Goal: Task Accomplishment & Management: Complete application form

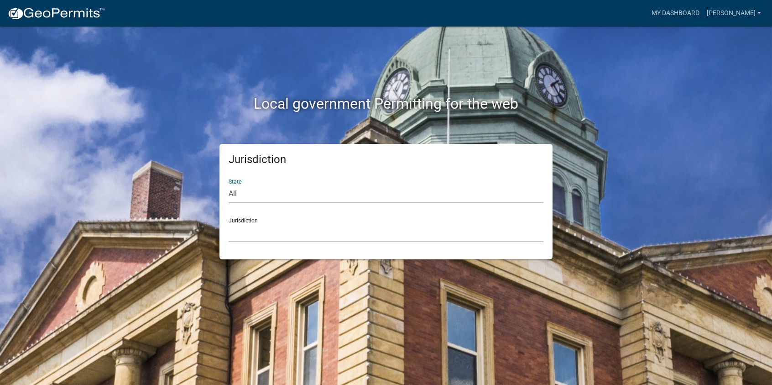
click at [238, 192] on select "All [US_STATE] [US_STATE] [US_STATE] [US_STATE] [US_STATE] [US_STATE] [US_STATE…" at bounding box center [386, 193] width 315 height 19
select select "[US_STATE]"
click at [229, 184] on select "All [US_STATE] [US_STATE] [US_STATE] [US_STATE] [US_STATE] [US_STATE] [US_STATE…" at bounding box center [386, 193] width 315 height 19
click at [251, 239] on select "[GEOGRAPHIC_DATA], [US_STATE][PERSON_NAME][GEOGRAPHIC_DATA], [US_STATE][PERSON_…" at bounding box center [386, 232] width 315 height 19
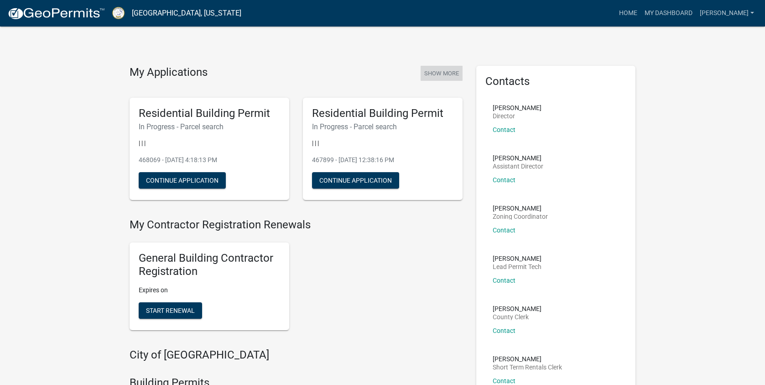
click at [435, 71] on button "Show More" at bounding box center [442, 73] width 42 height 15
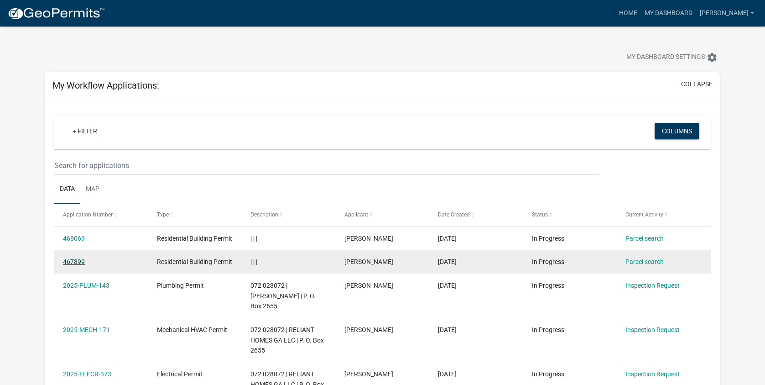
click at [75, 261] on link "467899" at bounding box center [74, 261] width 22 height 7
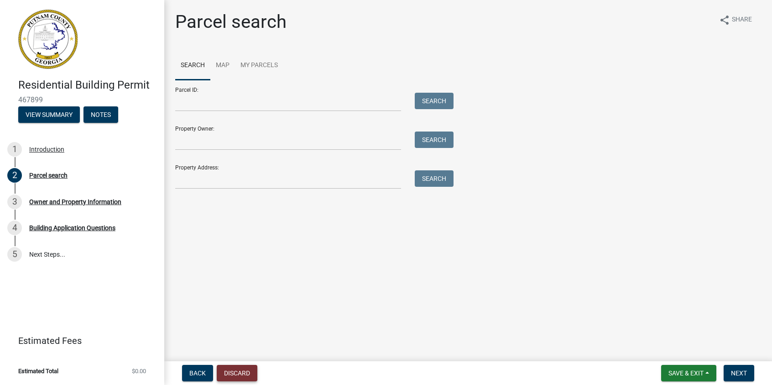
click at [232, 372] on button "Discard" at bounding box center [237, 373] width 41 height 16
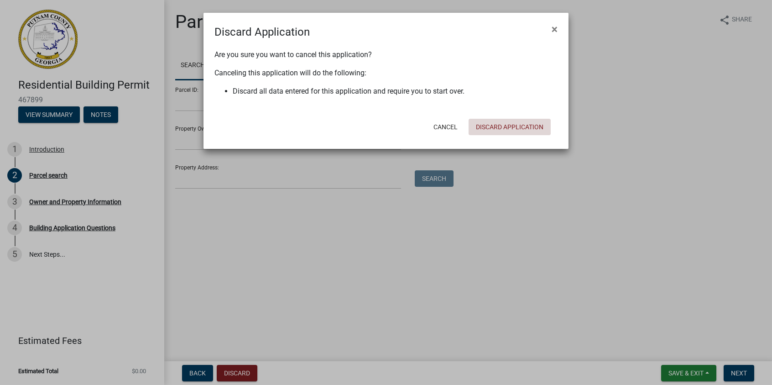
click at [496, 123] on button "Discard Application" at bounding box center [510, 127] width 82 height 16
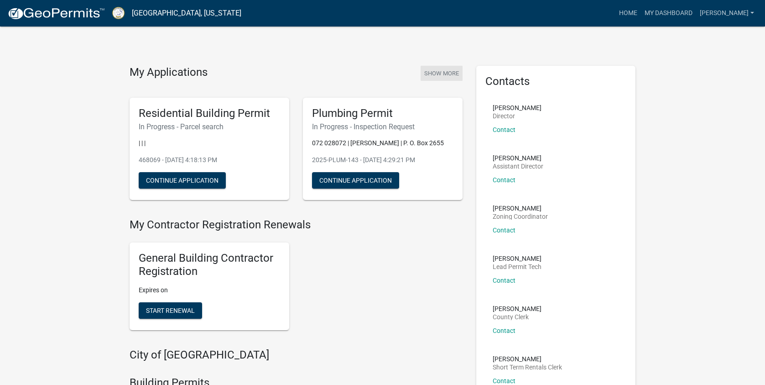
click at [446, 75] on button "Show More" at bounding box center [442, 73] width 42 height 15
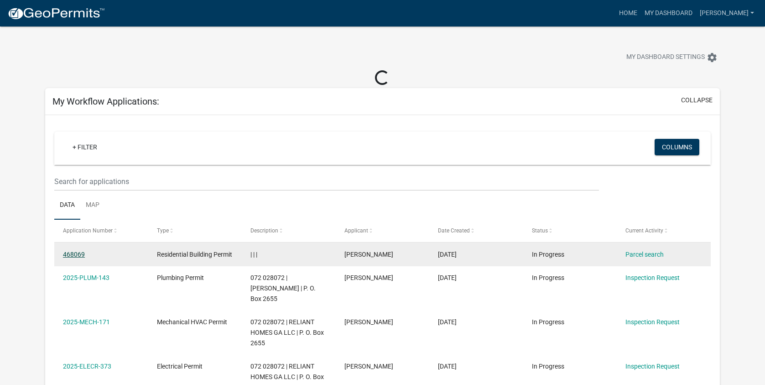
click at [77, 255] on link "468069" at bounding box center [74, 254] width 22 height 7
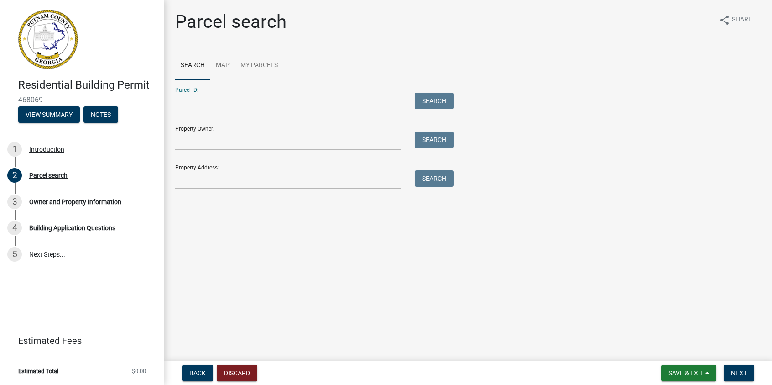
click at [196, 103] on input "Parcel ID:" at bounding box center [288, 102] width 226 height 19
type input "072 028070"
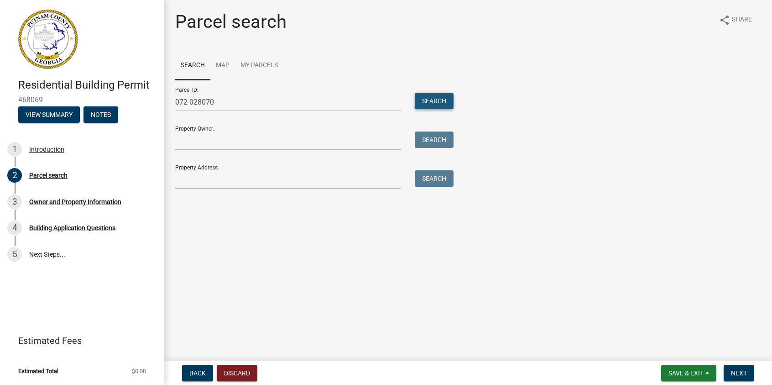
click at [423, 99] on button "Search" at bounding box center [434, 101] width 39 height 16
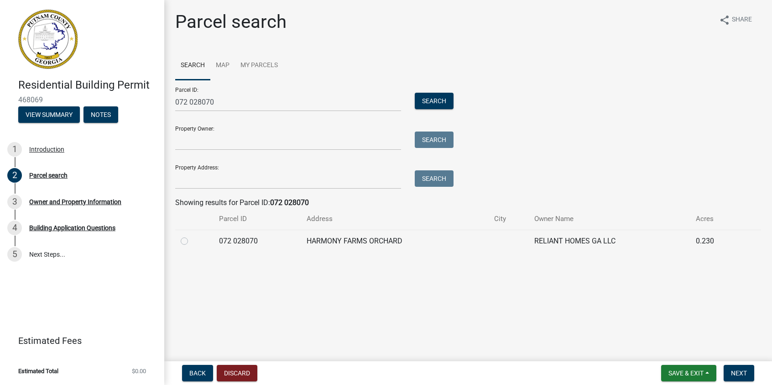
click at [192, 235] on label at bounding box center [192, 235] width 0 height 0
click at [192, 240] on 028070 "radio" at bounding box center [195, 238] width 6 height 6
radio 028070 "true"
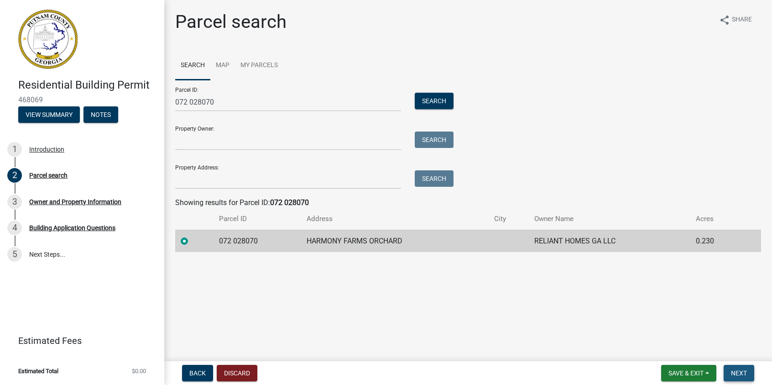
click at [736, 369] on span "Next" at bounding box center [739, 372] width 16 height 7
click at [739, 373] on span "Next" at bounding box center [739, 372] width 16 height 7
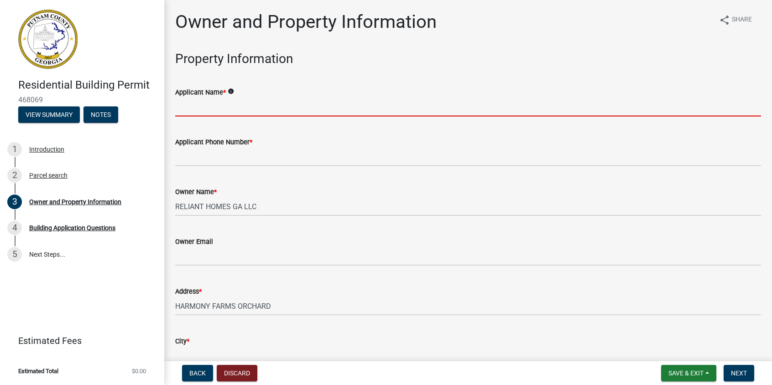
click at [230, 103] on input "Applicant Name *" at bounding box center [468, 107] width 586 height 19
type input "Reliant Homes GA, LLC"
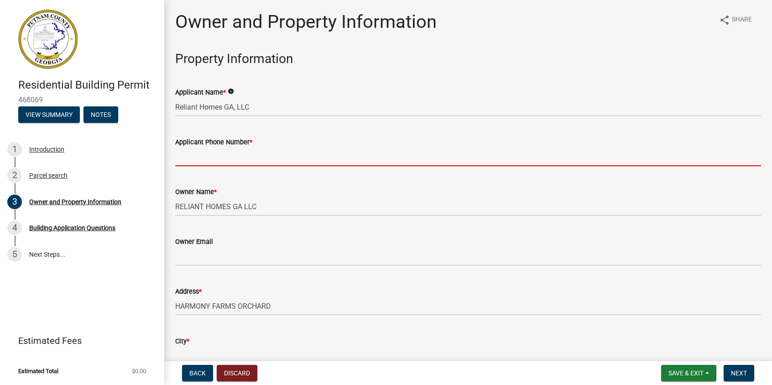
click at [202, 160] on input "Applicant Phone Number *" at bounding box center [468, 156] width 586 height 19
type input "6782436709"
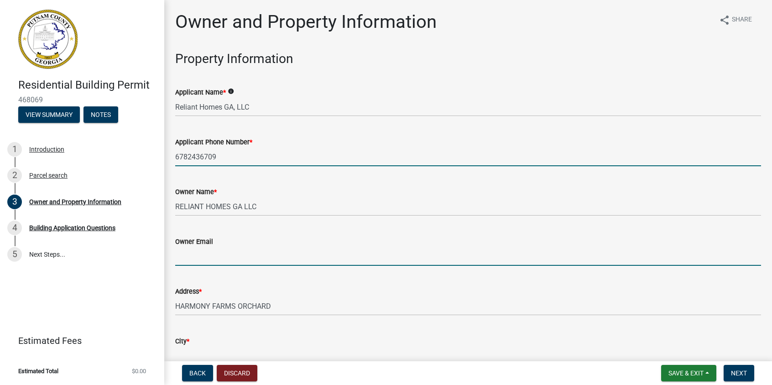
type input "[EMAIL_ADDRESS][DOMAIN_NAME]"
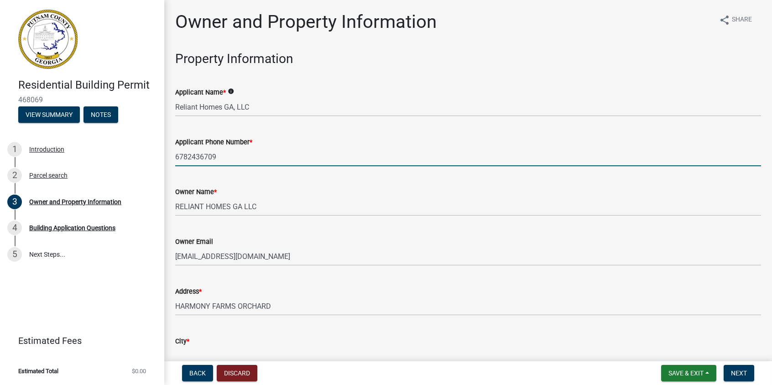
type input "[GEOGRAPHIC_DATA]"
type input "P. O. [STREET_ADDRESS]"
click at [188, 156] on input "6782436709" at bounding box center [468, 156] width 586 height 19
click at [202, 156] on input "678-2436709" at bounding box center [468, 156] width 586 height 19
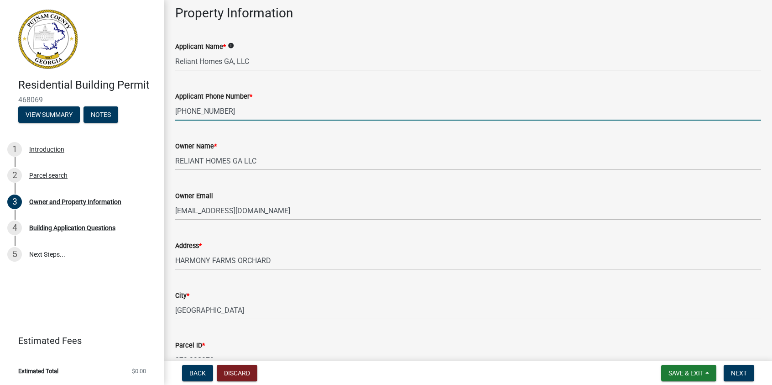
type input "[PHONE_NUMBER]"
click at [172, 259] on div "Address * HARMONY FARMS ORCHARD" at bounding box center [468, 248] width 600 height 42
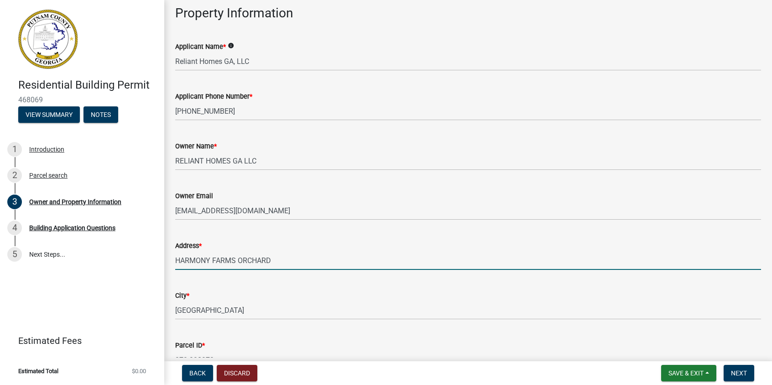
click at [177, 258] on input "HARMONY FARMS ORCHARD" at bounding box center [468, 260] width 586 height 19
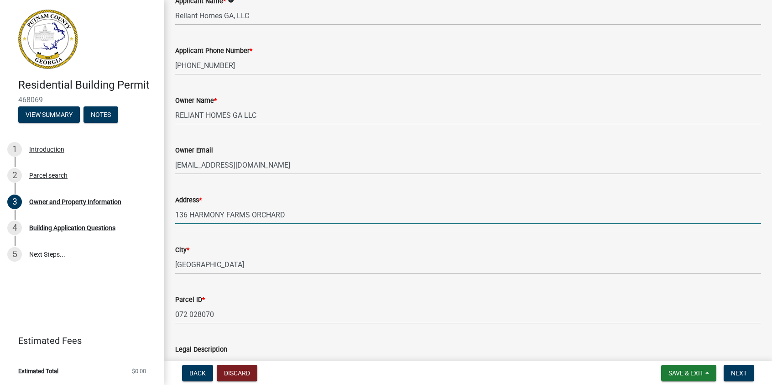
scroll to position [183, 0]
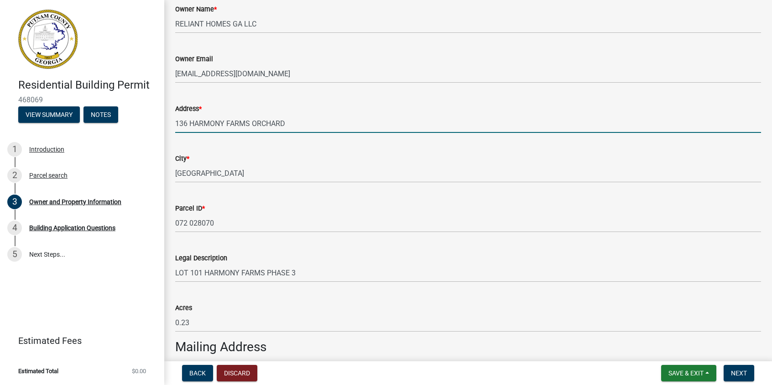
type input "136 HARMONY FARMS ORCHARD"
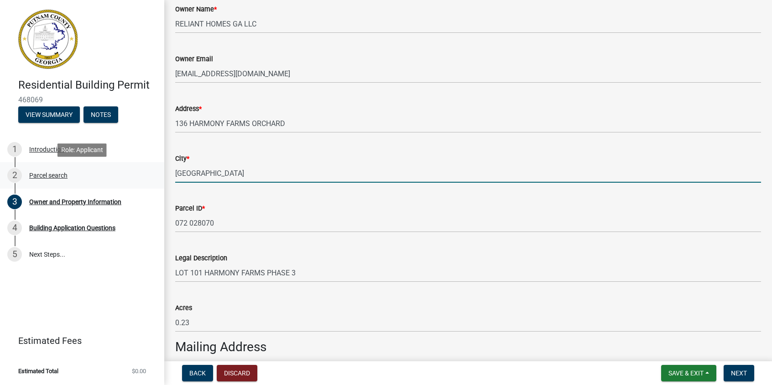
drag, startPoint x: 263, startPoint y: 171, endPoint x: 153, endPoint y: 170, distance: 110.0
click at [153, 170] on div "Residential Building Permit 468069 View Summary Notes 1 Introduction 2 Parcel s…" at bounding box center [386, 192] width 772 height 385
type input "Eatonton"
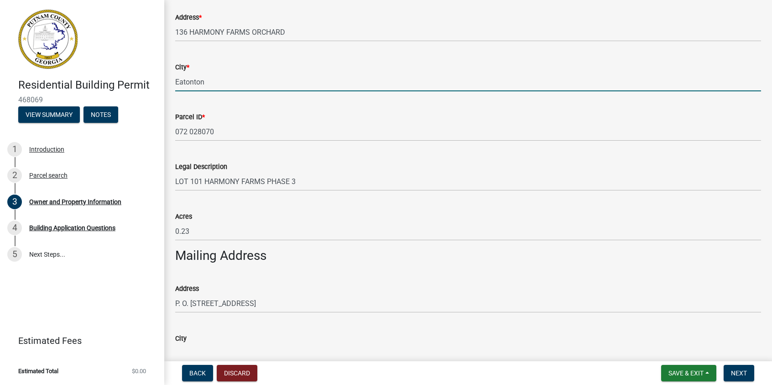
scroll to position [365, 0]
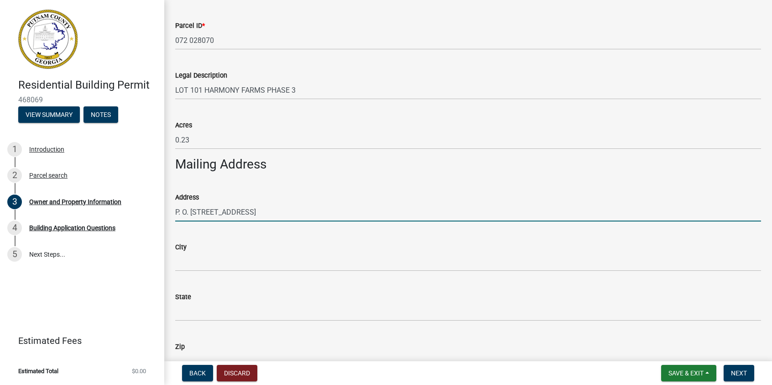
drag, startPoint x: 222, startPoint y: 210, endPoint x: 318, endPoint y: 209, distance: 95.4
click at [318, 209] on input "P. O. [STREET_ADDRESS]" at bounding box center [468, 212] width 586 height 19
type input "P. O. Box 2655"
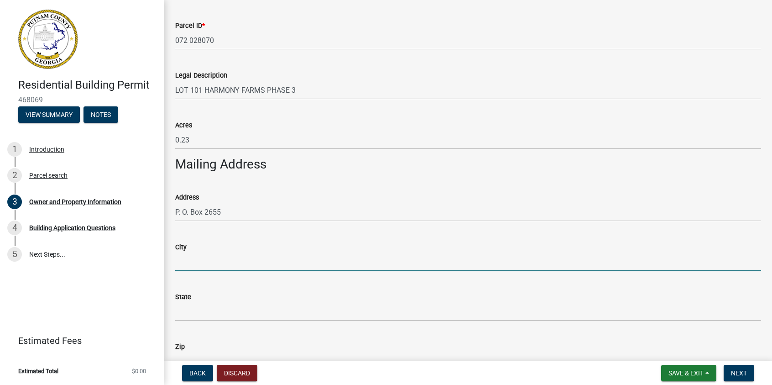
click at [182, 261] on input "City" at bounding box center [468, 261] width 586 height 19
type input "[GEOGRAPHIC_DATA]"
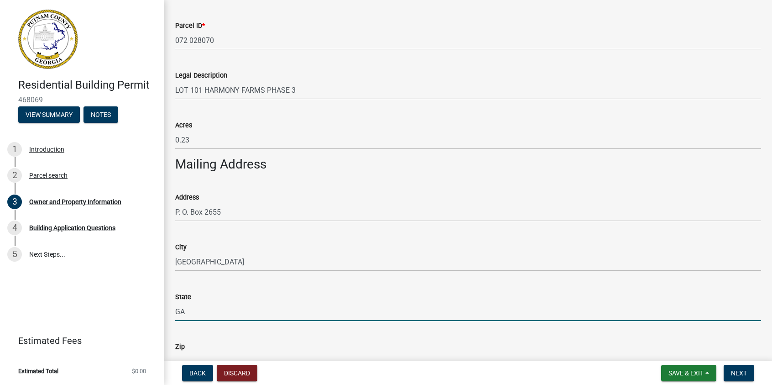
type input "GA"
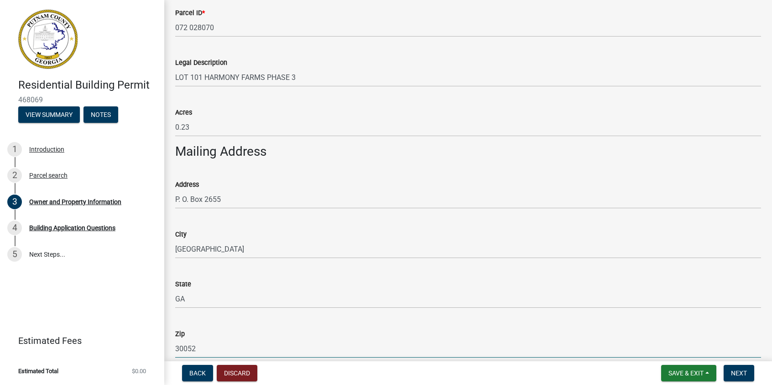
type input "30052"
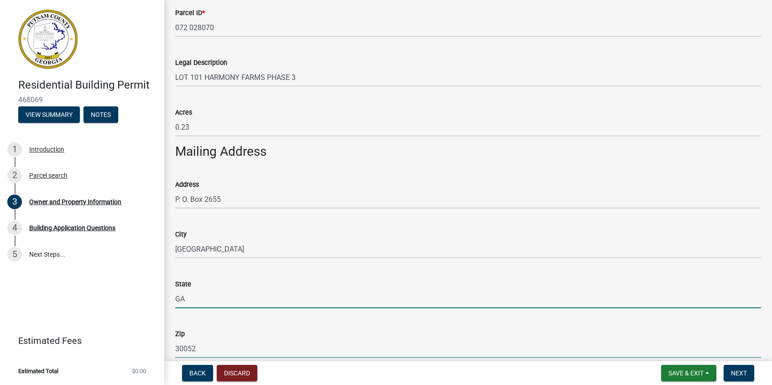
click at [411, 299] on input "GA" at bounding box center [468, 298] width 586 height 19
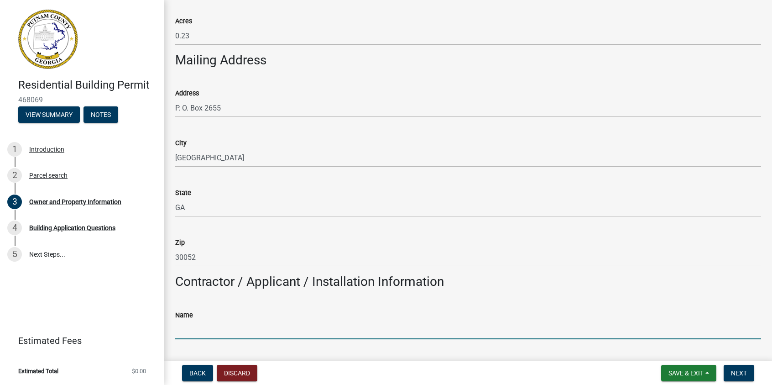
click at [233, 320] on input "Name" at bounding box center [468, 329] width 586 height 19
type input "[PERSON_NAME]"
type input "6782436709"
type input "P. O. [STREET_ADDRESS]"
drag, startPoint x: 209, startPoint y: 333, endPoint x: 176, endPoint y: 333, distance: 32.9
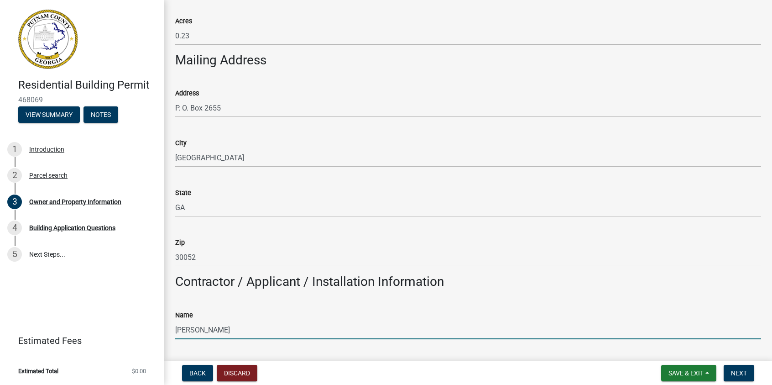
click at [176, 333] on input "[PERSON_NAME]" at bounding box center [468, 329] width 586 height 19
type input "[PERSON_NAME]"
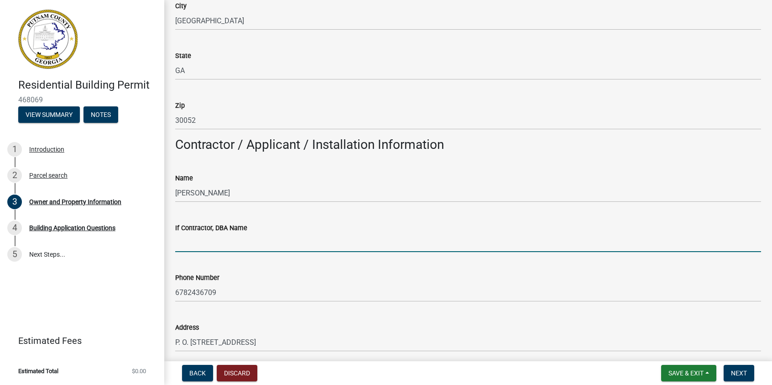
click at [245, 241] on input "If Contractor, DBA Name" at bounding box center [468, 242] width 586 height 19
type input "Reliant Homes GA, LLC"
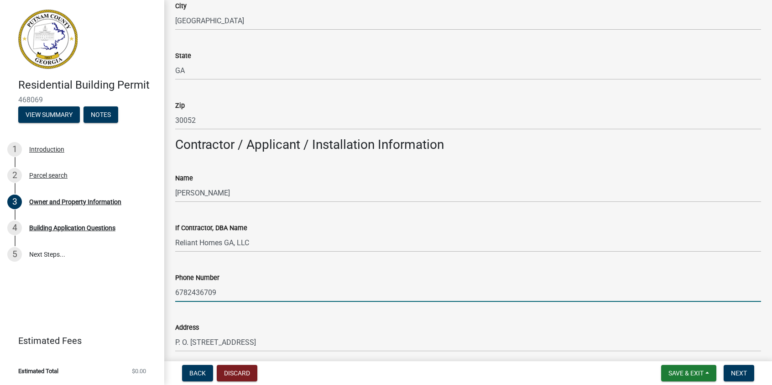
click at [187, 291] on input "6782436709" at bounding box center [468, 292] width 586 height 19
click at [201, 290] on input "678-2436709" at bounding box center [468, 292] width 586 height 19
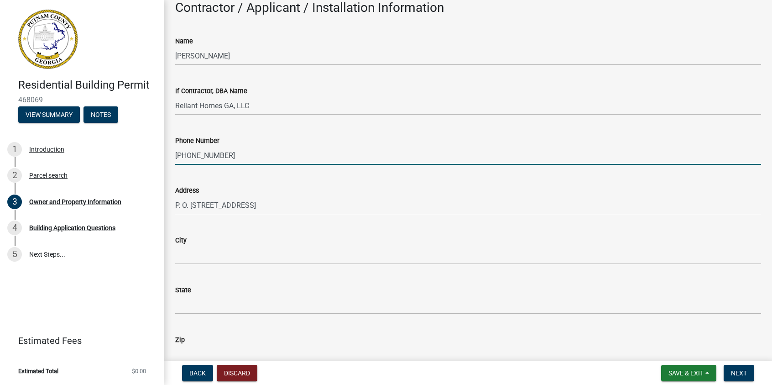
type input "[PHONE_NUMBER]"
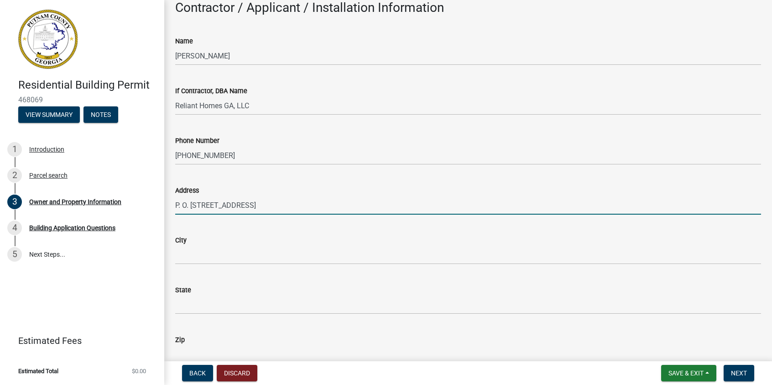
drag, startPoint x: 220, startPoint y: 207, endPoint x: 310, endPoint y: 205, distance: 89.9
click at [310, 205] on input "P. O. [STREET_ADDRESS]" at bounding box center [468, 205] width 586 height 19
type input "P. O. Box 2655"
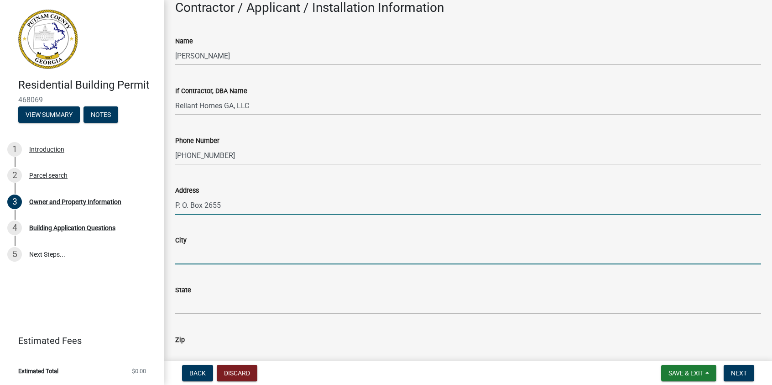
click at [181, 261] on input "City" at bounding box center [468, 254] width 586 height 19
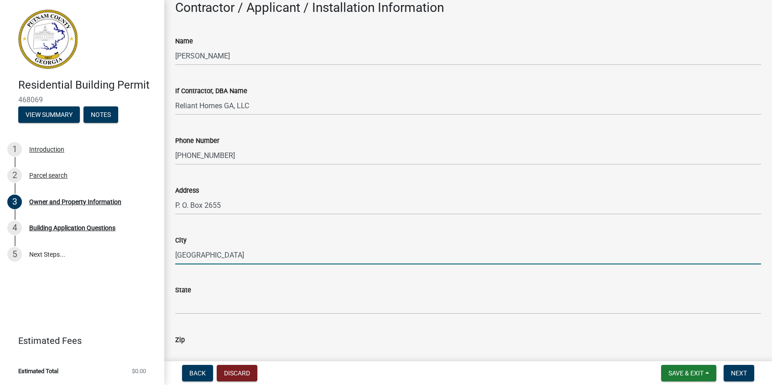
type input "[GEOGRAPHIC_DATA]"
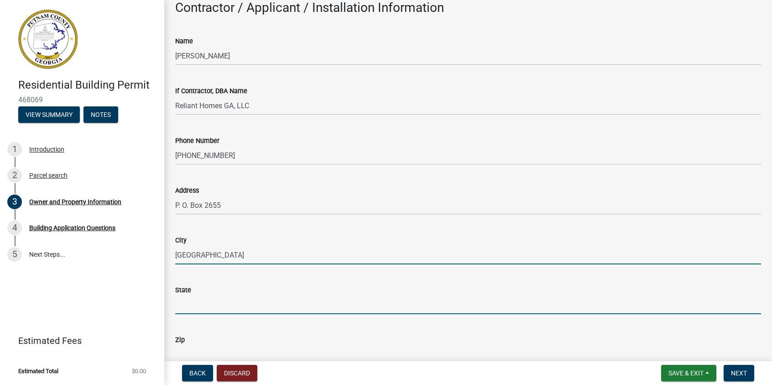
click at [238, 308] on input "State" at bounding box center [468, 304] width 586 height 19
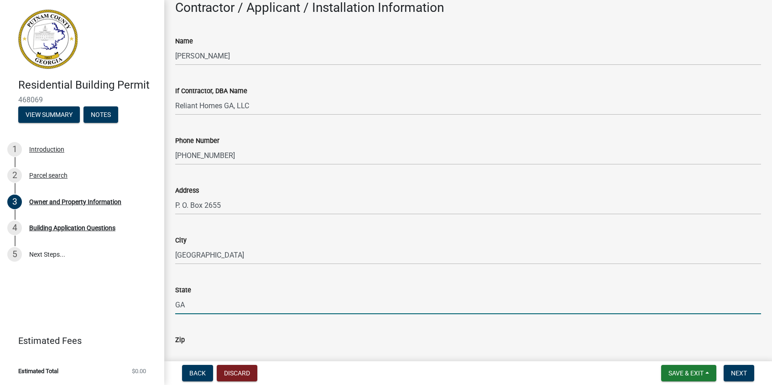
type input "GA"
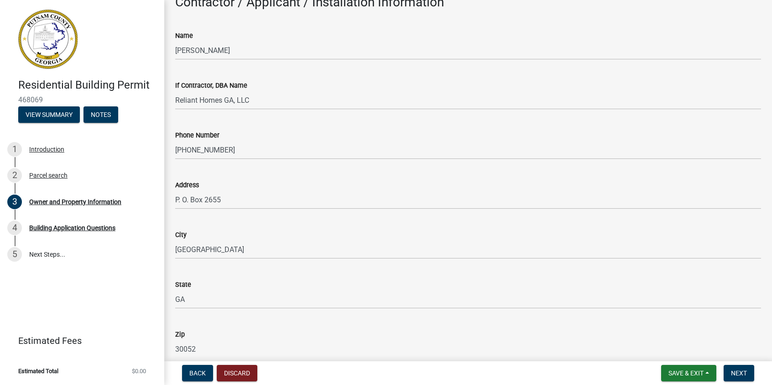
scroll to position [794, 0]
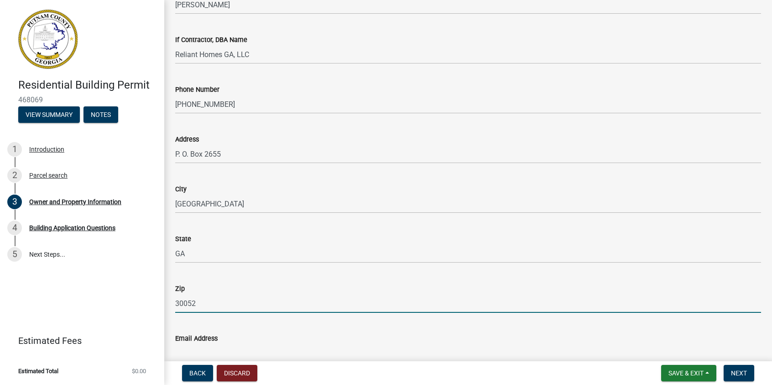
type input "30052"
click at [437, 235] on div "State" at bounding box center [468, 238] width 586 height 11
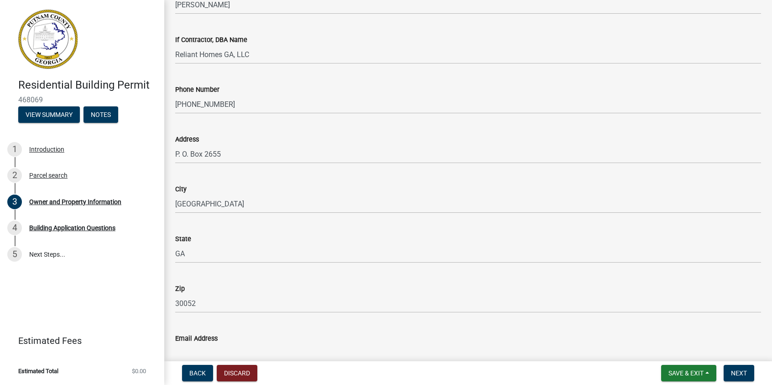
scroll to position [885, 0]
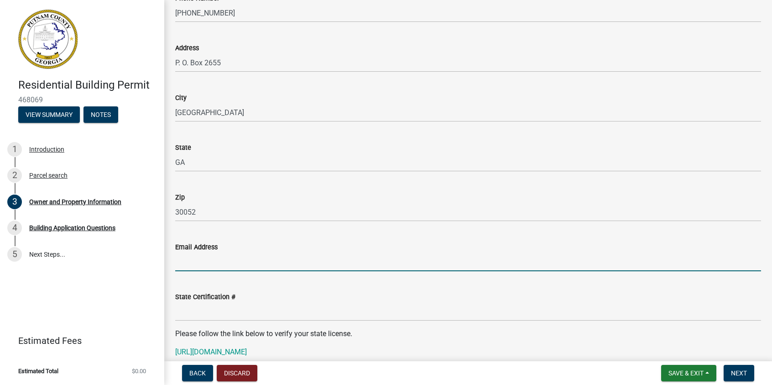
click at [211, 268] on input "Email Address" at bounding box center [468, 261] width 586 height 19
type input "[EMAIL_ADDRESS][DOMAIN_NAME]"
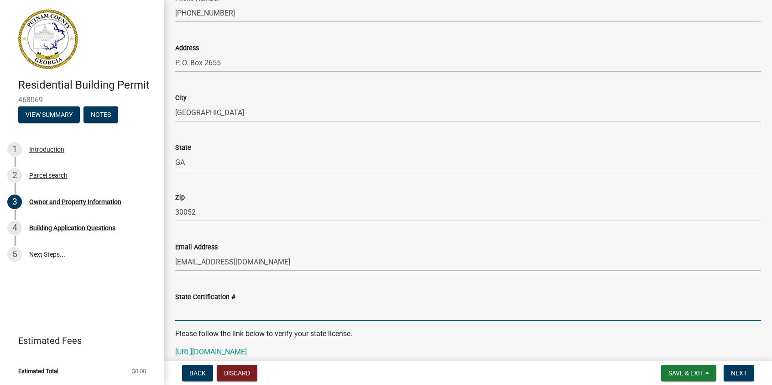
click at [230, 309] on input "State Certification #" at bounding box center [468, 311] width 586 height 19
type input "RBQA006140"
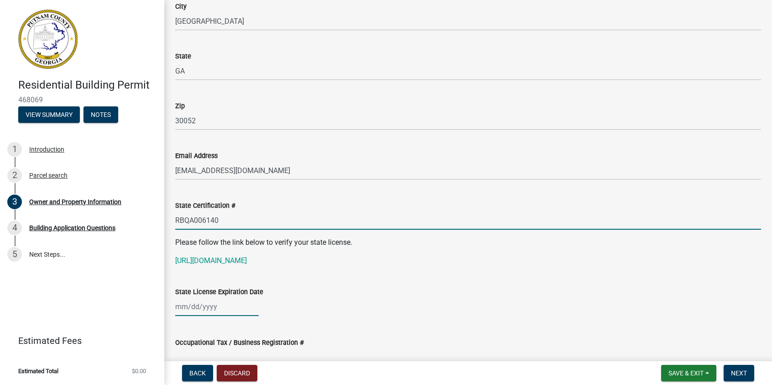
click at [179, 307] on div at bounding box center [217, 306] width 84 height 19
select select "8"
select select "2025"
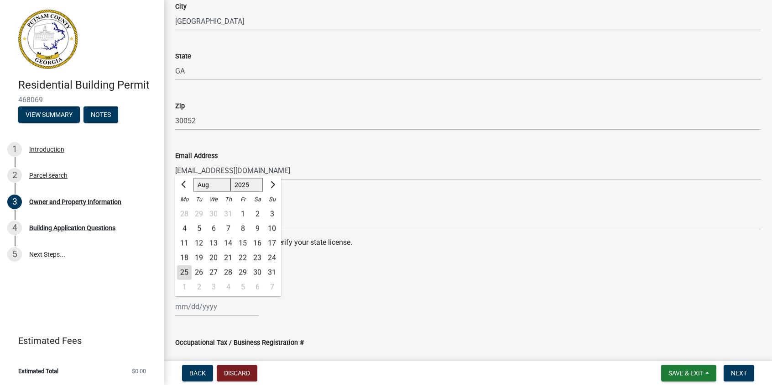
click at [219, 186] on select "Jan Feb Mar Apr May Jun [DATE] Aug Sep Oct Nov Dec" at bounding box center [211, 185] width 37 height 14
select select "12"
click at [193, 178] on select "Jan Feb Mar Apr May Jun [DATE] Aug Sep Oct Nov Dec" at bounding box center [211, 185] width 37 height 14
click at [237, 184] on select "1525 1526 1527 1528 1529 1530 1531 1532 1533 1534 1535 1536 1537 1538 1539 1540…" at bounding box center [246, 185] width 33 height 14
select select "2026"
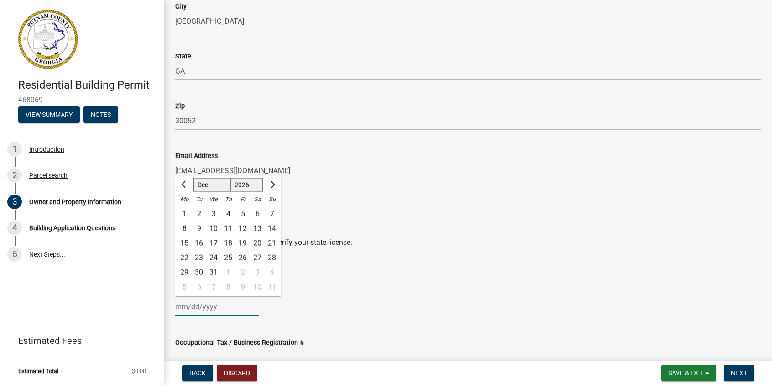
click at [230, 178] on select "1525 1526 1527 1528 1529 1530 1531 1532 1533 1534 1535 1536 1537 1538 1539 1540…" at bounding box center [246, 185] width 33 height 14
drag, startPoint x: 204, startPoint y: 183, endPoint x: 204, endPoint y: 191, distance: 8.2
click at [204, 183] on select "Jan Feb Mar Apr May Jun [DATE] Aug Sep Oct Nov Dec" at bounding box center [211, 185] width 37 height 14
select select "6"
click at [193, 178] on select "Jan Feb Mar Apr May Jun [DATE] Aug Sep Oct Nov Dec" at bounding box center [211, 185] width 37 height 14
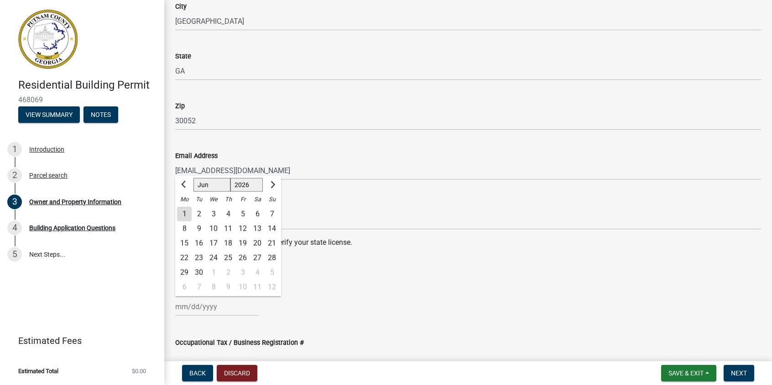
click at [200, 270] on div "30" at bounding box center [199, 272] width 15 height 15
type input "[DATE]"
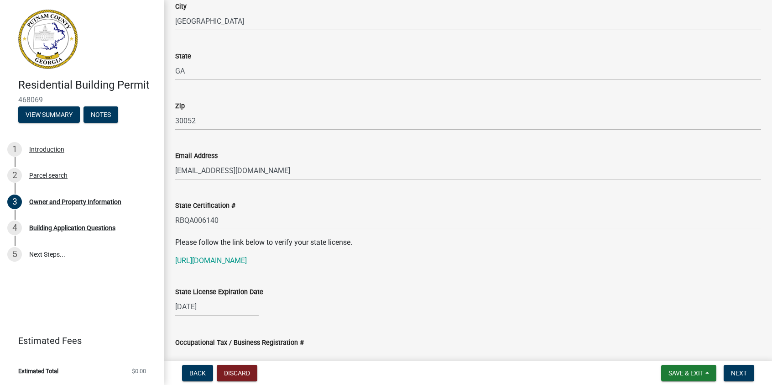
scroll to position [1068, 0]
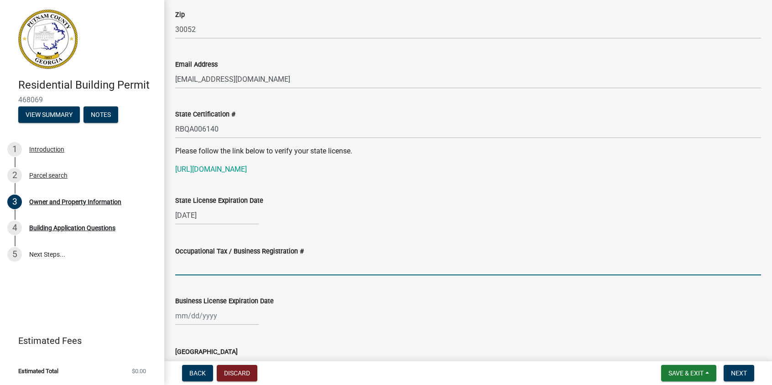
click at [219, 271] on input "Occupational Tax / Business Registration #" at bounding box center [468, 265] width 586 height 19
type input "[PERSON_NAME] EMC"
select select "8"
select select "2025"
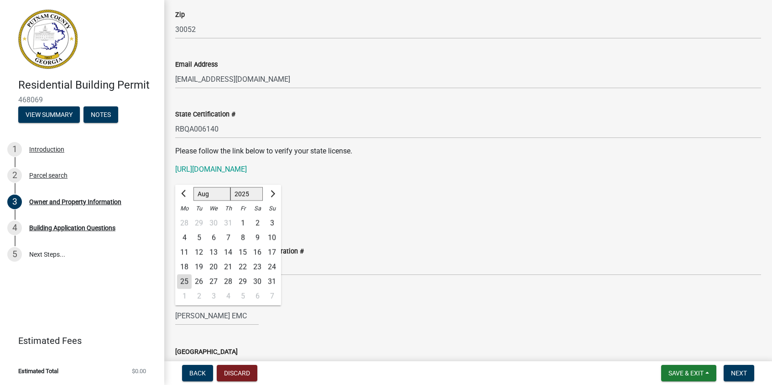
click at [209, 228] on ngb-datepicker-month "Mo Tu We Th Fr Sa Su 28 29 30 31 1 2 3 4 5 6 7 8 9 10 11 12 13 14 15 16 17 18 1…" at bounding box center [228, 253] width 106 height 104
click at [275, 194] on button "Next month" at bounding box center [271, 193] width 11 height 15
select select "9"
click at [220, 319] on input "[PERSON_NAME] EMC" at bounding box center [217, 315] width 84 height 19
drag, startPoint x: 222, startPoint y: 317, endPoint x: 138, endPoint y: 313, distance: 83.6
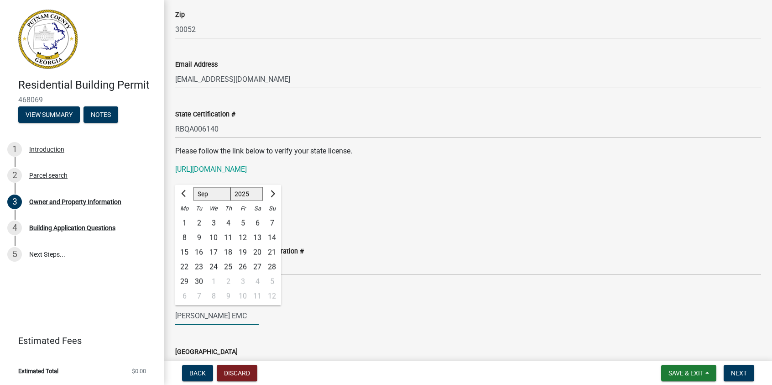
click at [138, 313] on div "Residential Building Permit 468069 View Summary Notes 1 Introduction 2 Parcel s…" at bounding box center [386, 192] width 772 height 385
type input "22409"
click at [425, 346] on div "[GEOGRAPHIC_DATA]" at bounding box center [468, 351] width 586 height 11
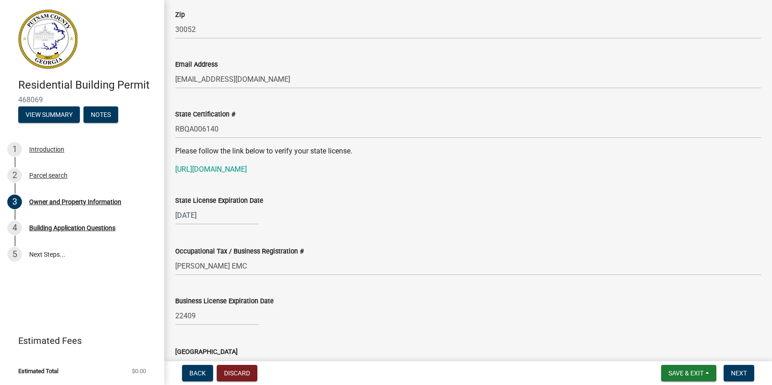
scroll to position [1205, 0]
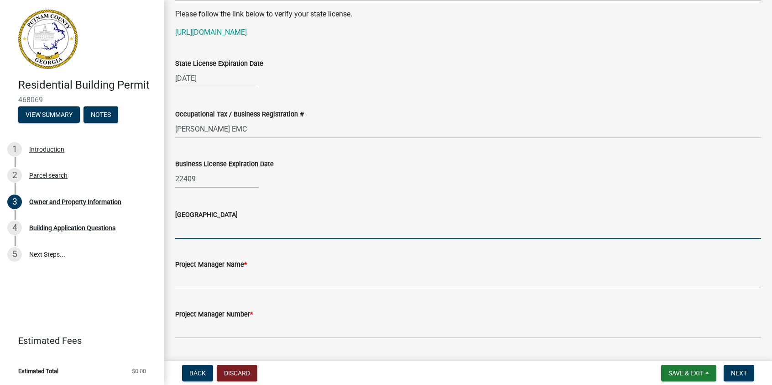
click at [207, 222] on input "[GEOGRAPHIC_DATA]" at bounding box center [468, 229] width 586 height 19
click at [208, 225] on input "[GEOGRAPHIC_DATA]" at bounding box center [468, 229] width 586 height 19
drag, startPoint x: 411, startPoint y: 216, endPoint x: 395, endPoint y: 214, distance: 16.5
click at [411, 214] on div "[GEOGRAPHIC_DATA]" at bounding box center [468, 214] width 586 height 11
click at [198, 233] on input "[GEOGRAPHIC_DATA]" at bounding box center [468, 229] width 586 height 19
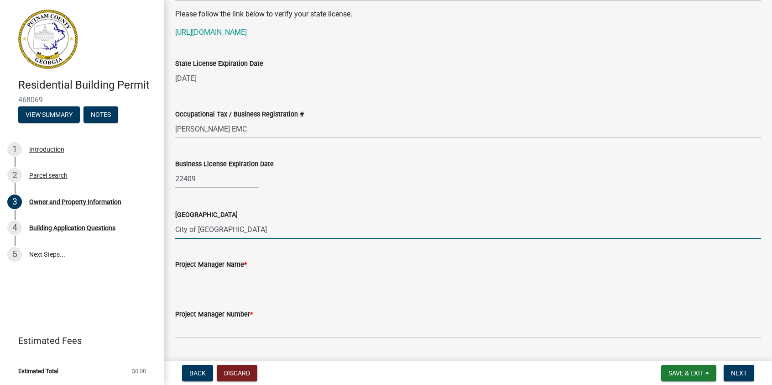
type input "City of [GEOGRAPHIC_DATA]"
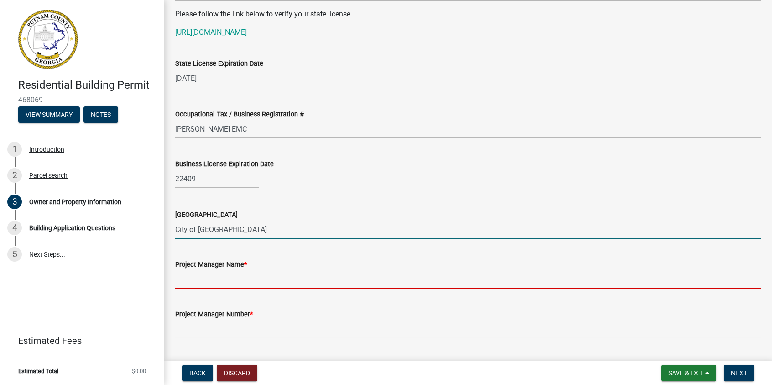
click at [194, 282] on input "Project Manager Name *" at bounding box center [468, 279] width 586 height 19
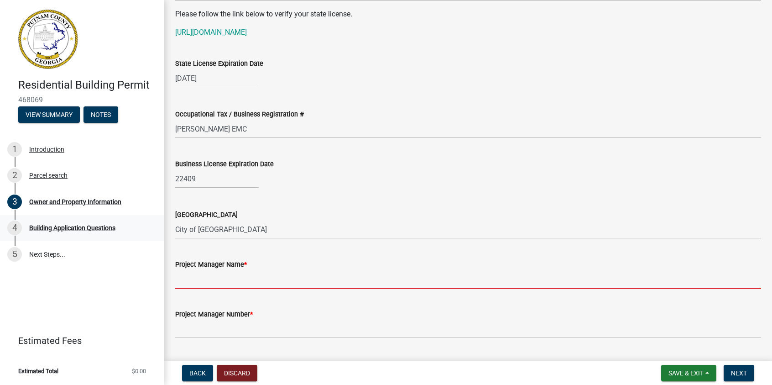
type input "[PERSON_NAME]"
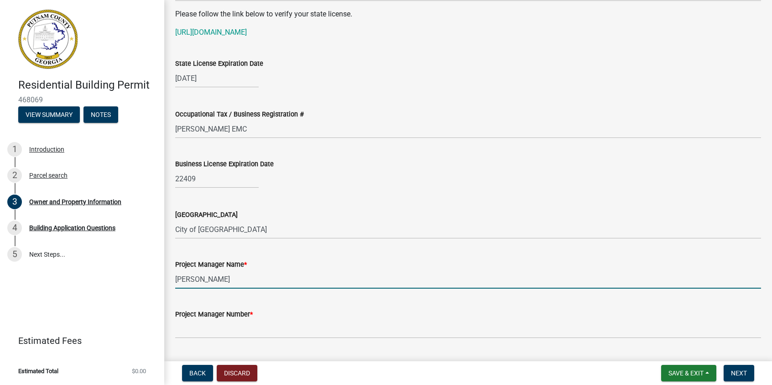
scroll to position [1250, 0]
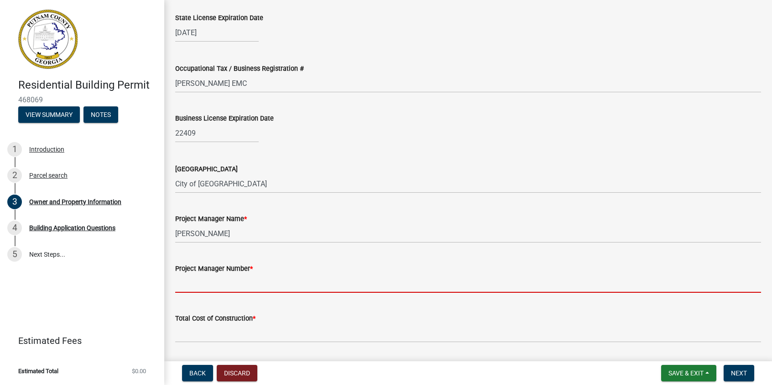
click at [195, 282] on input "Project Manager Number *" at bounding box center [468, 283] width 586 height 19
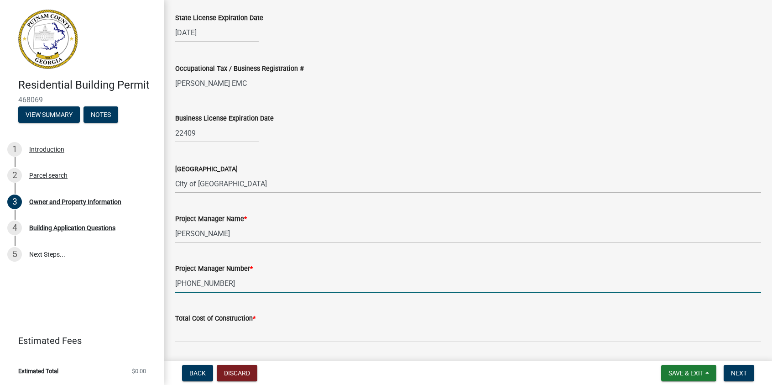
type input "[PHONE_NUMBER]"
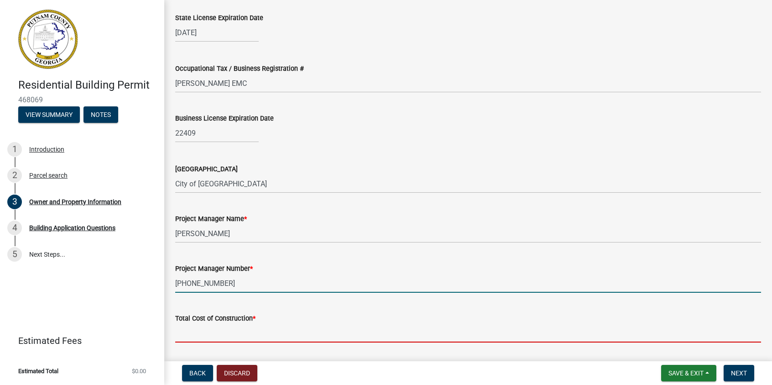
click at [221, 332] on input "text" at bounding box center [468, 333] width 586 height 19
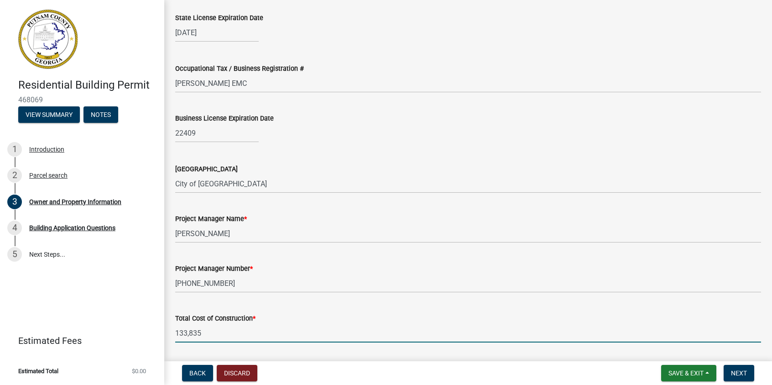
type input "133835"
click at [319, 316] on div "Total Cost of Construction *" at bounding box center [468, 318] width 586 height 11
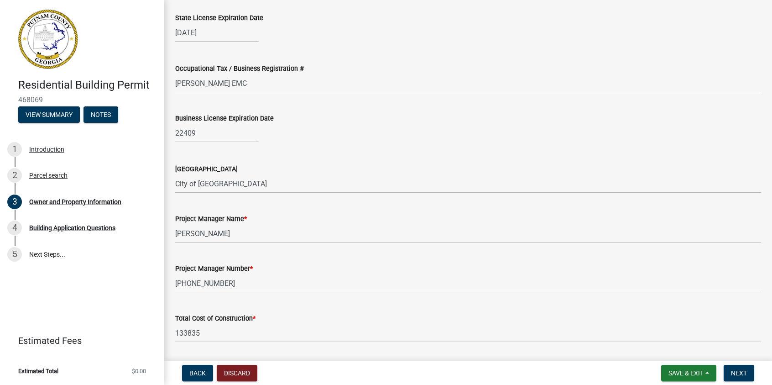
scroll to position [1342, 0]
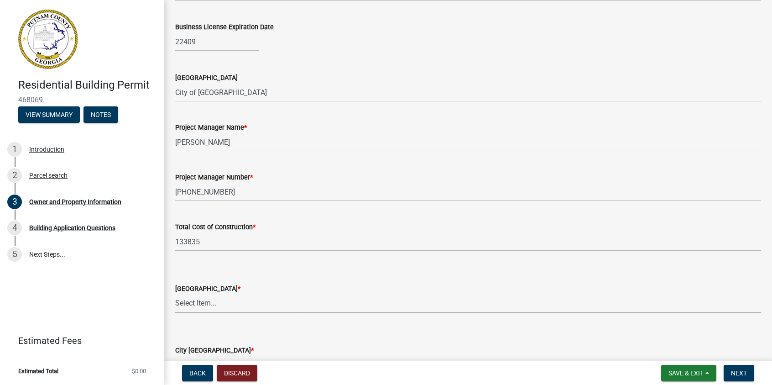
click at [230, 301] on select "Select Item... AG-1 R-1R R-1 R-2 MHP RM-1 RM-3 C-1 C-2 I-M PUD N/A" at bounding box center [468, 303] width 586 height 19
click at [175, 294] on select "Select Item... AG-1 R-1R R-1 R-2 MHP RM-1 RM-3 C-1 C-2 I-M PUD N/A" at bounding box center [468, 303] width 586 height 19
select select "0688c8c3-ca83-4764-a677-531fbc17e6cb"
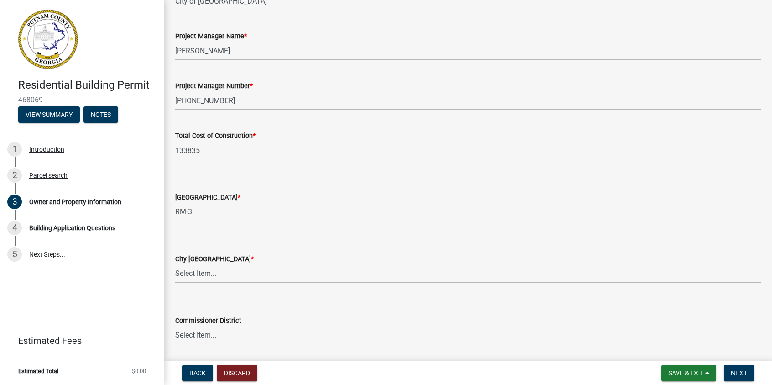
click at [191, 272] on select "Select Item... A-1 A-2 R-1 R-2 R-3 R-4 MHP C-1 C-2 I-1 I-2 DB FH H-P N/A" at bounding box center [468, 273] width 586 height 19
click at [175, 264] on select "Select Item... A-1 A-2 R-1 R-2 R-3 R-4 MHP C-1 C-2 I-1 I-2 DB FH H-P N/A" at bounding box center [468, 273] width 586 height 19
select select "83394b22-4a11-496c-8e5c-75ade2e72faf"
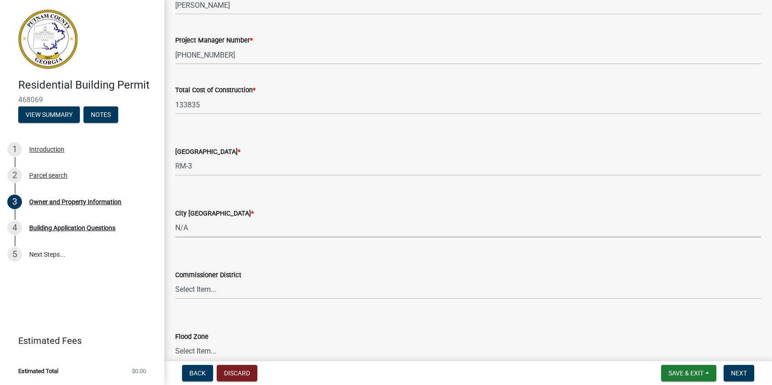
scroll to position [1524, 0]
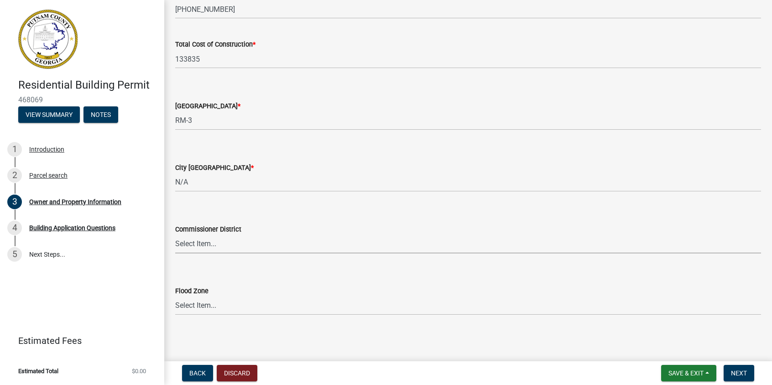
click at [181, 240] on select "Select Item... District 1 District 2 District 3 District 4" at bounding box center [468, 244] width 586 height 19
click at [175, 235] on select "Select Item... District 1 District 2 District 3 District 4" at bounding box center [468, 244] width 586 height 19
select select "ece5c1a9-df30-4702-9587-5deee23533b7"
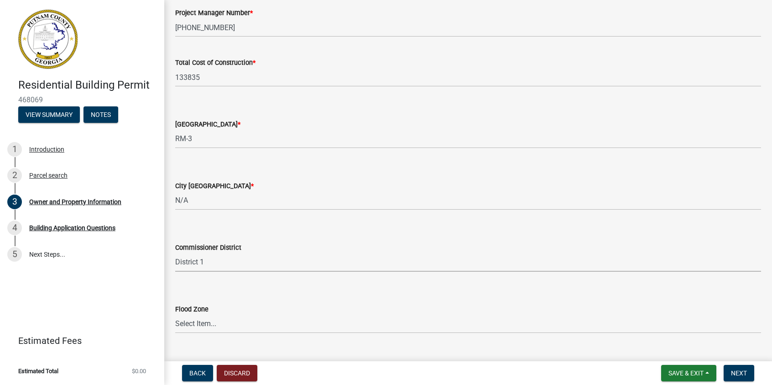
scroll to position [1525, 0]
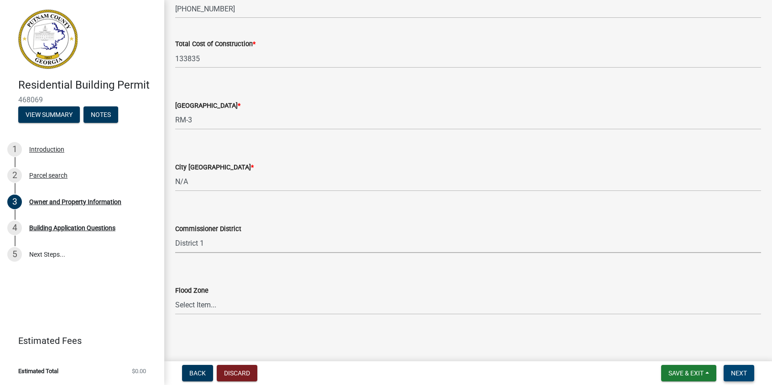
click at [735, 369] on span "Next" at bounding box center [739, 372] width 16 height 7
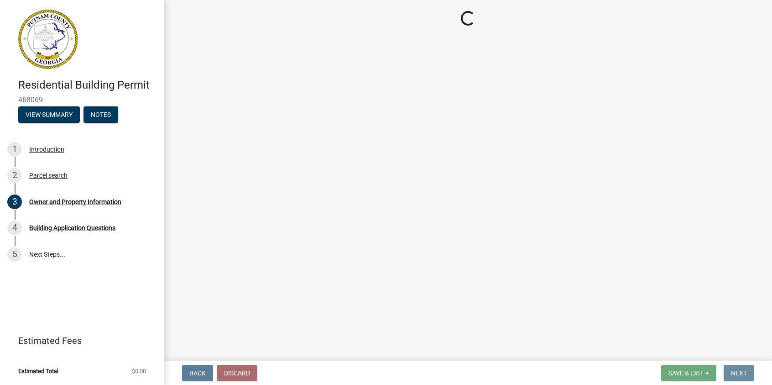
scroll to position [0, 0]
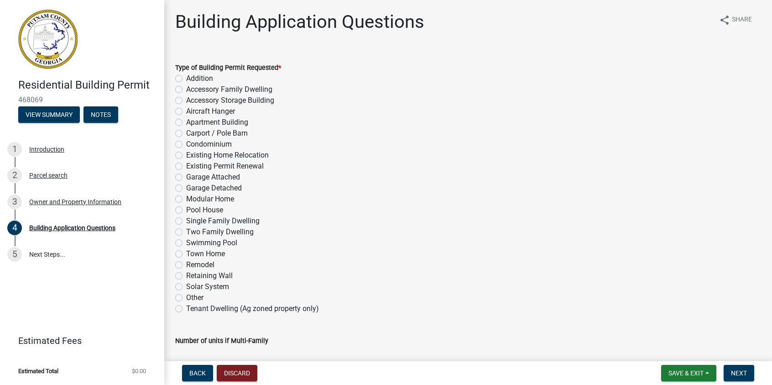
click at [186, 220] on label "Single Family Dwelling" at bounding box center [222, 220] width 73 height 11
click at [186, 220] on input "Single Family Dwelling" at bounding box center [189, 218] width 6 height 6
radio input "true"
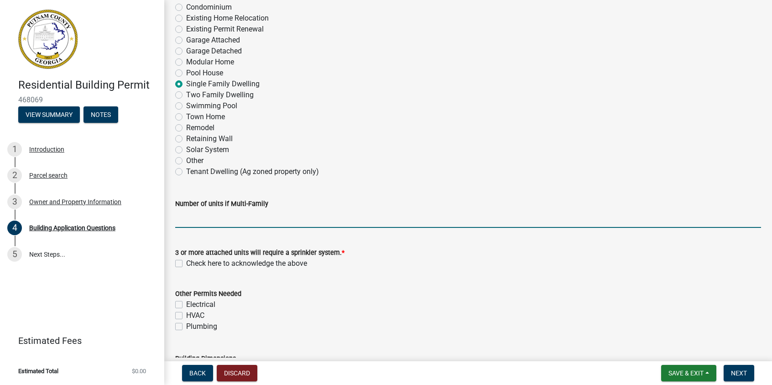
click at [201, 224] on input "text" at bounding box center [468, 218] width 586 height 19
type input "0"
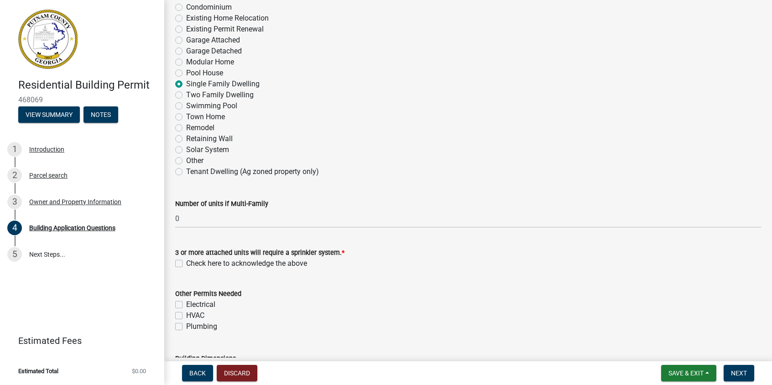
click at [186, 263] on label "Check here to acknowledge the above" at bounding box center [246, 263] width 121 height 11
click at [186, 263] on input "Check here to acknowledge the above" at bounding box center [189, 261] width 6 height 6
checkbox input "true"
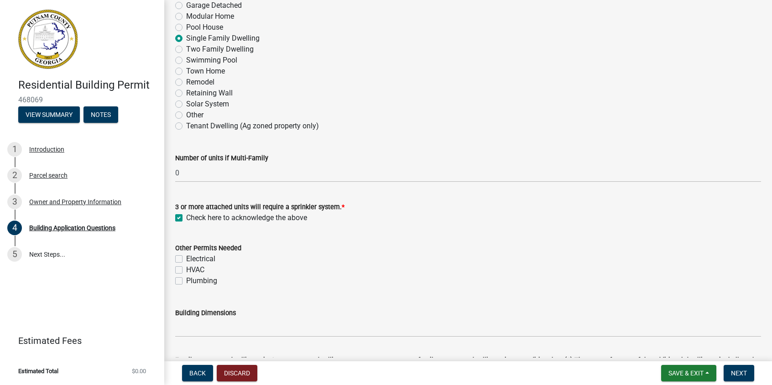
click at [186, 257] on label "Electrical" at bounding box center [200, 258] width 29 height 11
click at [186, 257] on input "Electrical" at bounding box center [189, 256] width 6 height 6
checkbox input "true"
checkbox input "false"
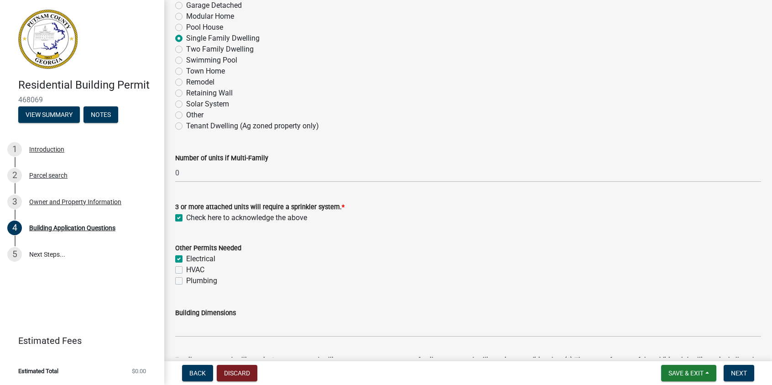
click at [186, 271] on label "HVAC" at bounding box center [195, 269] width 18 height 11
click at [186, 270] on input "HVAC" at bounding box center [189, 267] width 6 height 6
checkbox input "true"
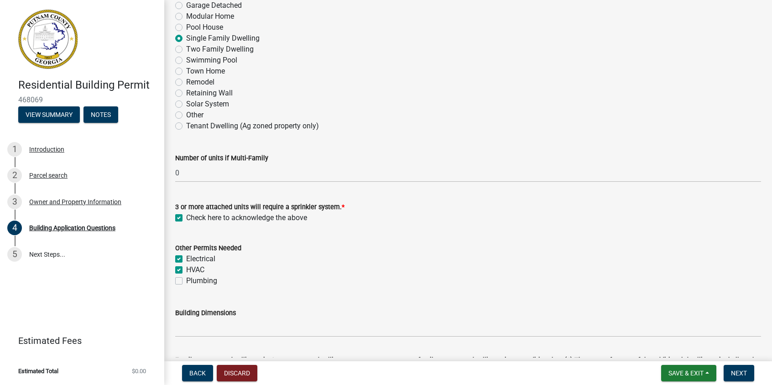
click at [186, 281] on label "Plumbing" at bounding box center [201, 280] width 31 height 11
click at [186, 281] on input "Plumbing" at bounding box center [189, 278] width 6 height 6
checkbox input "true"
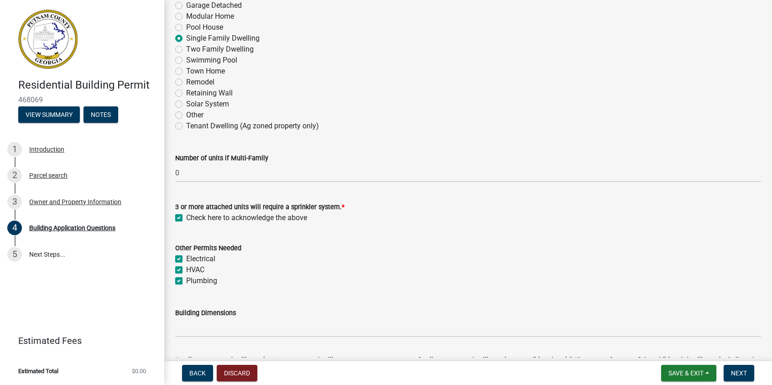
checkbox input "true"
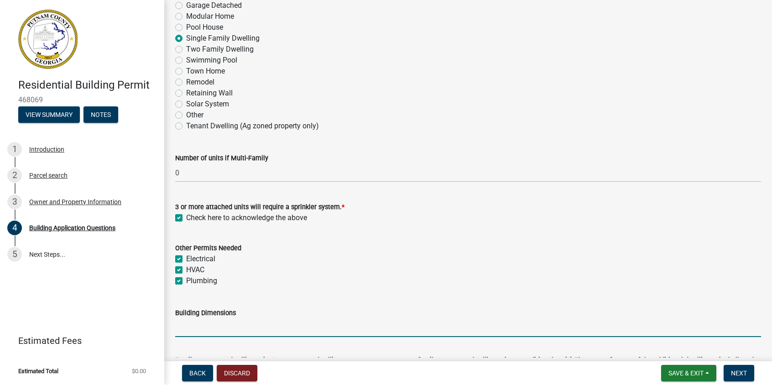
click at [184, 329] on input "Building Dimensions" at bounding box center [468, 327] width 586 height 19
click at [215, 324] on input "54' x" at bounding box center [468, 327] width 586 height 19
drag, startPoint x: 210, startPoint y: 329, endPoint x: 316, endPoint y: 324, distance: 106.0
click at [316, 324] on input "54' x 60' 3" (total building sq ft 2564)" at bounding box center [468, 327] width 586 height 19
type input "54' x 60' 3""
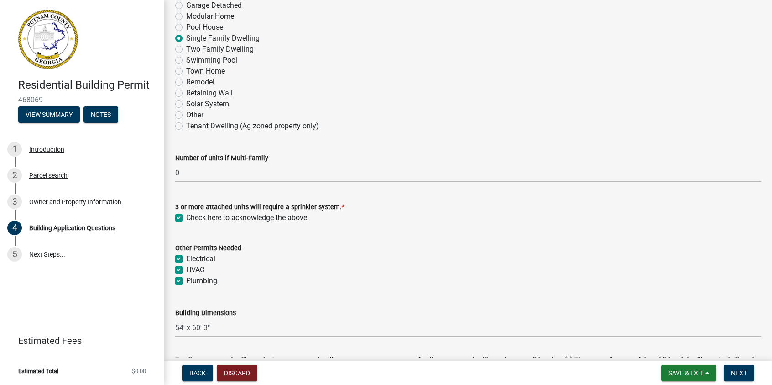
click at [429, 268] on div "HVAC" at bounding box center [468, 269] width 586 height 11
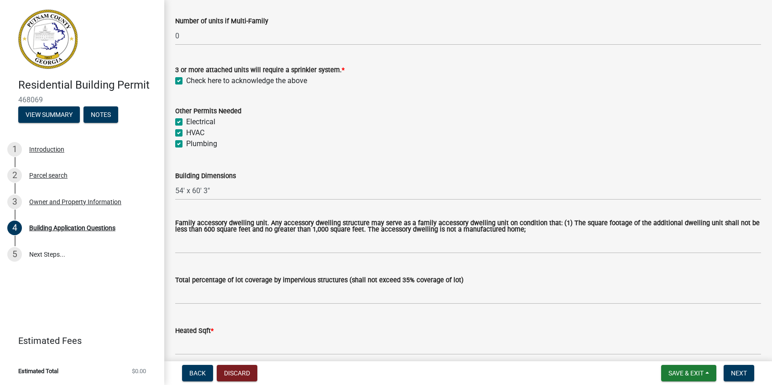
scroll to position [365, 0]
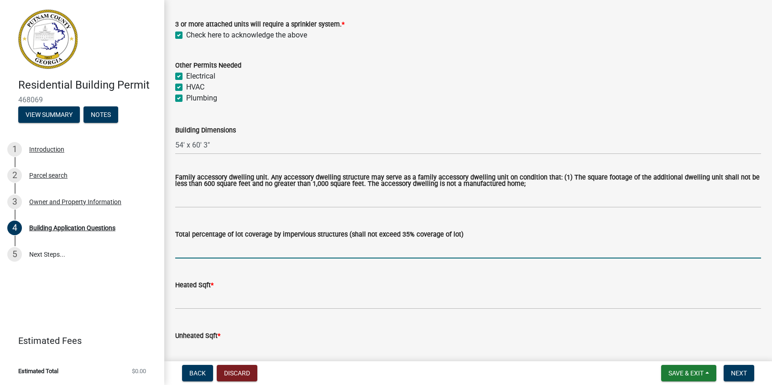
click at [210, 252] on input "text" at bounding box center [468, 249] width 586 height 19
type input "35"
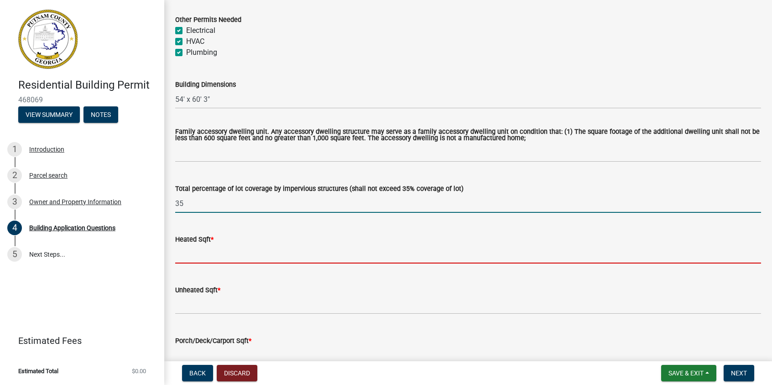
click at [191, 251] on input "text" at bounding box center [468, 254] width 586 height 19
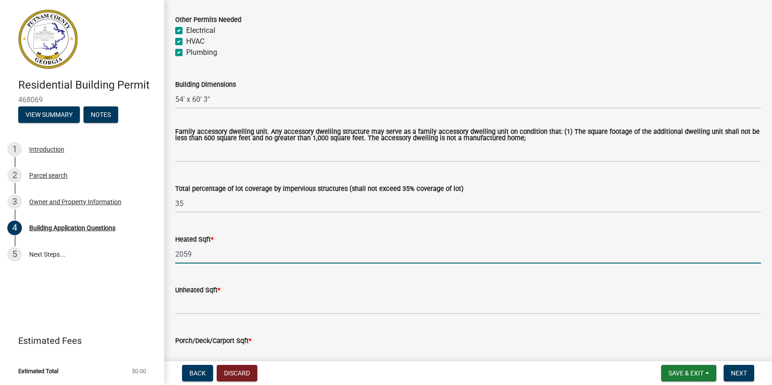
type input "2059"
click at [431, 221] on div "Heated Sqft * 2059" at bounding box center [468, 242] width 586 height 42
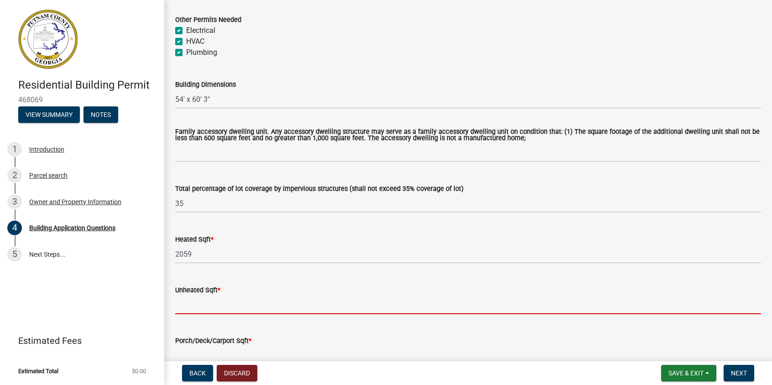
click at [224, 301] on input "text" at bounding box center [468, 304] width 586 height 19
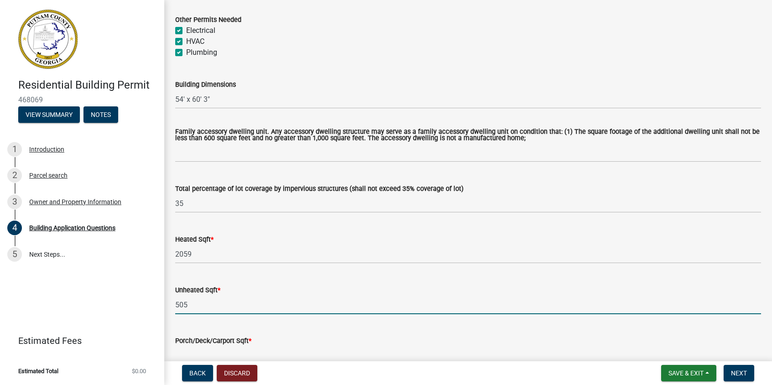
scroll to position [548, 0]
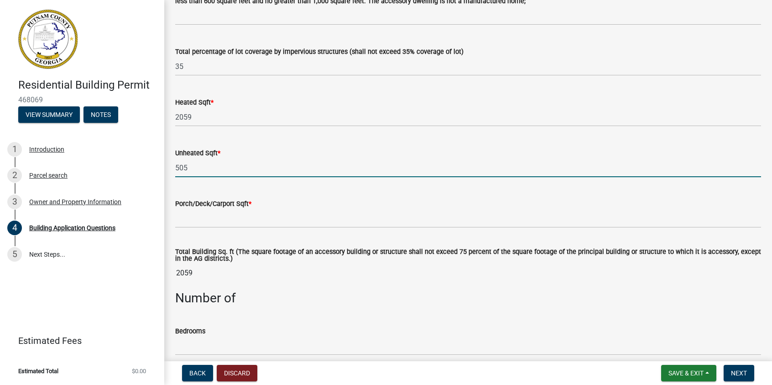
type input "505"
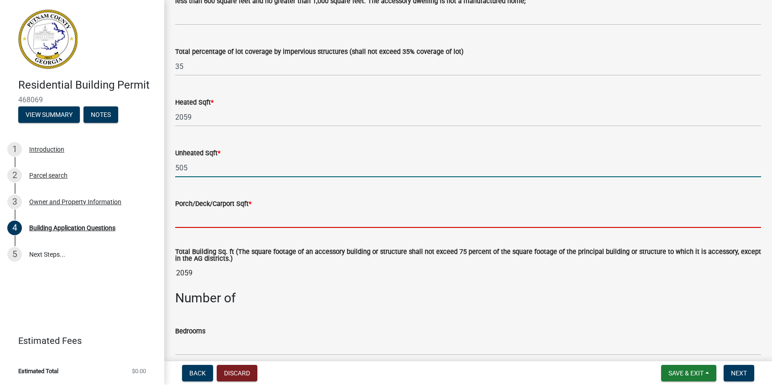
click at [187, 221] on input "text" at bounding box center [468, 218] width 586 height 19
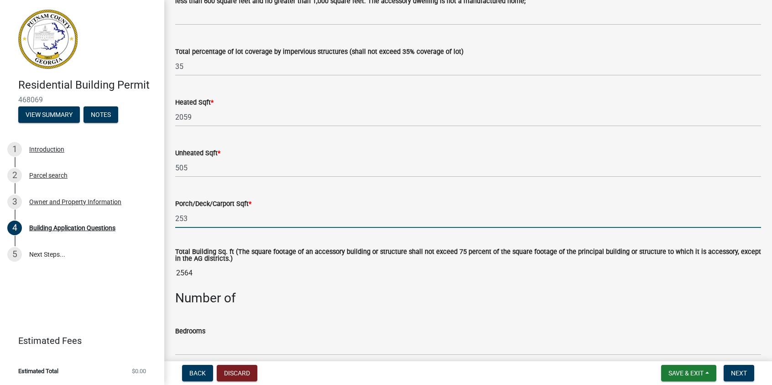
type input "253"
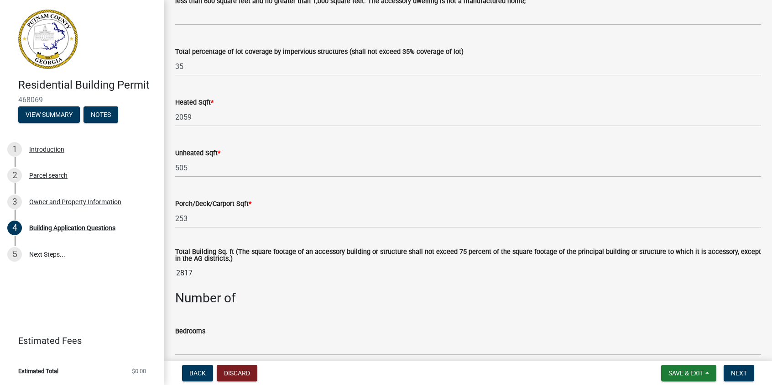
scroll to position [684, 0]
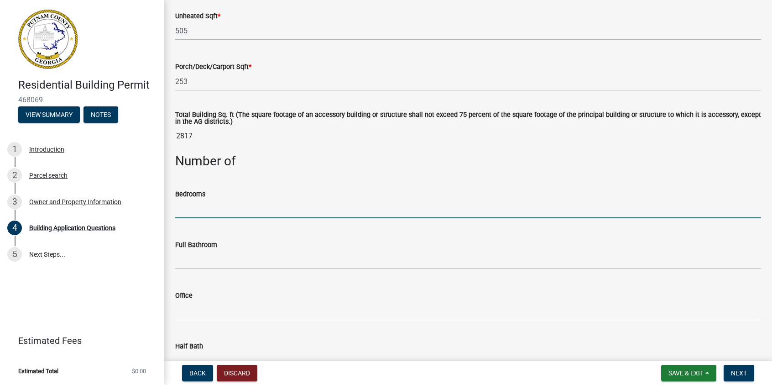
click at [197, 209] on input "text" at bounding box center [468, 208] width 586 height 19
type input "3"
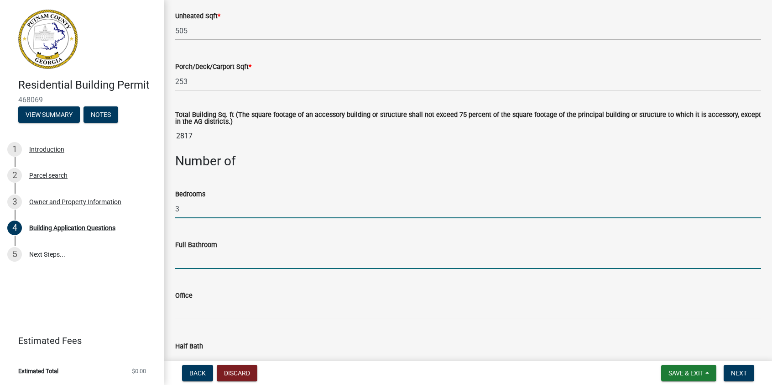
click at [210, 261] on input "text" at bounding box center [468, 259] width 586 height 19
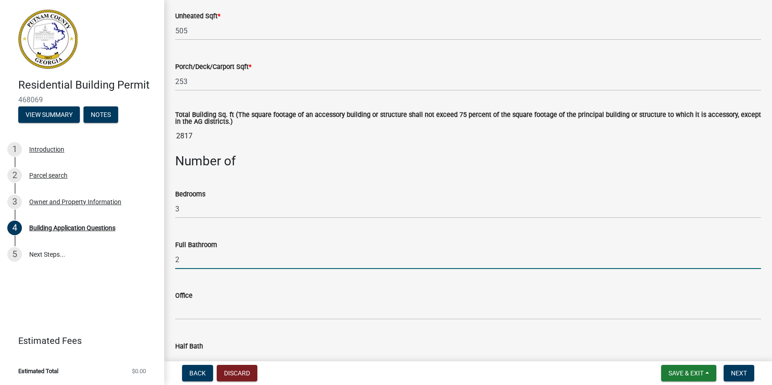
type input "2"
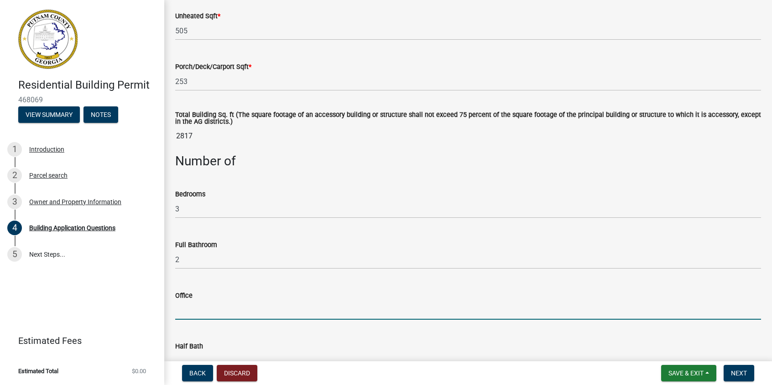
click at [208, 310] on input "text" at bounding box center [468, 310] width 586 height 19
type input "0"
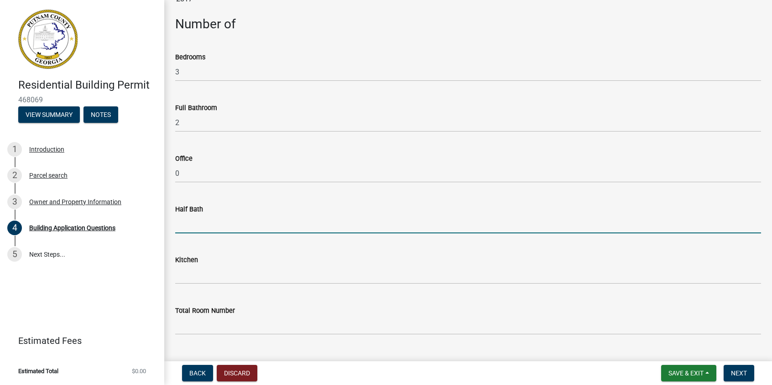
click at [204, 219] on input "text" at bounding box center [468, 223] width 586 height 19
click at [177, 230] on input "text" at bounding box center [468, 223] width 586 height 19
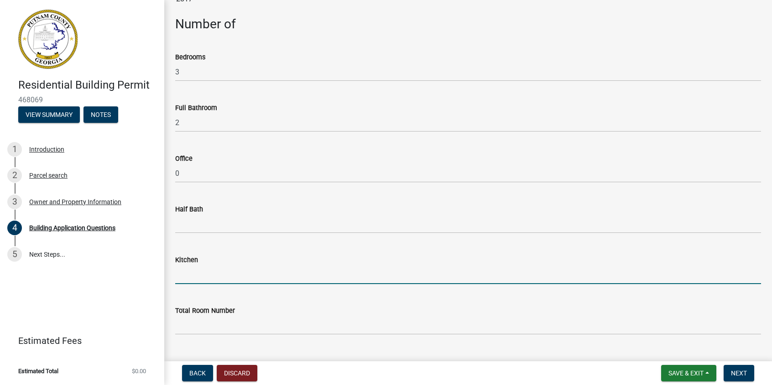
click at [183, 278] on input "text" at bounding box center [468, 274] width 586 height 19
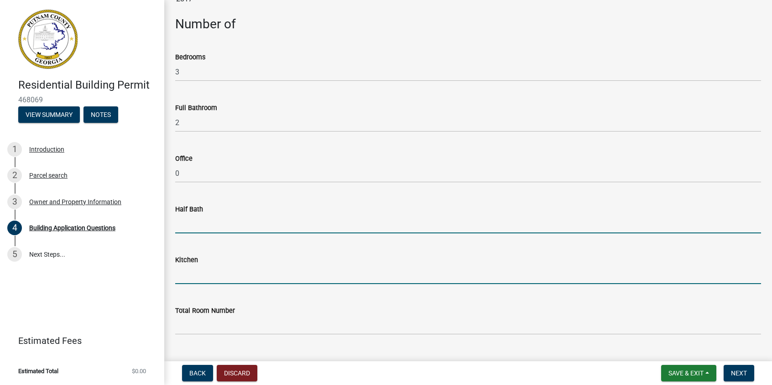
click at [184, 232] on input "text" at bounding box center [468, 223] width 586 height 19
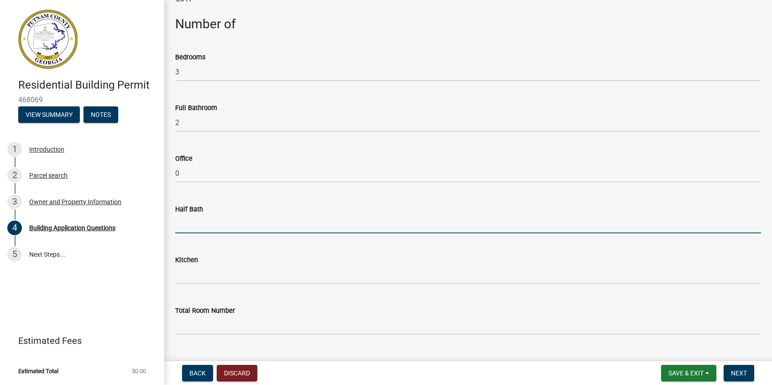
type input "0"
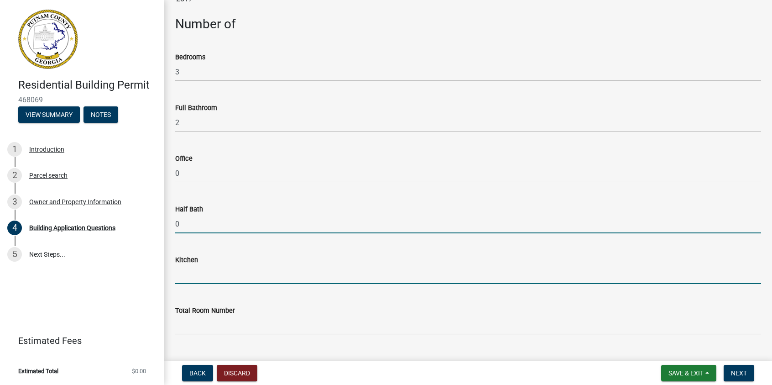
click at [186, 275] on input "text" at bounding box center [468, 274] width 586 height 19
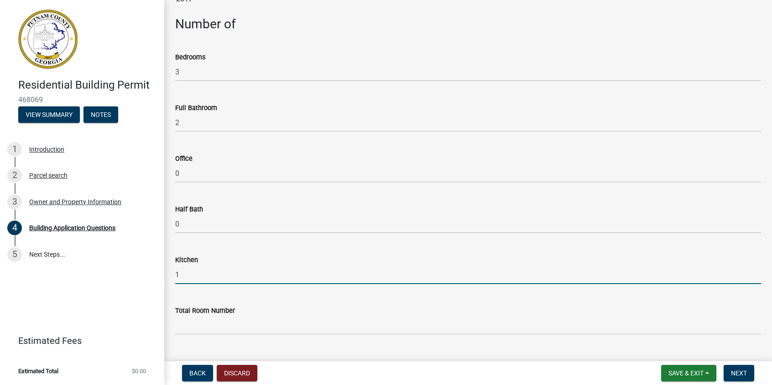
scroll to position [958, 0]
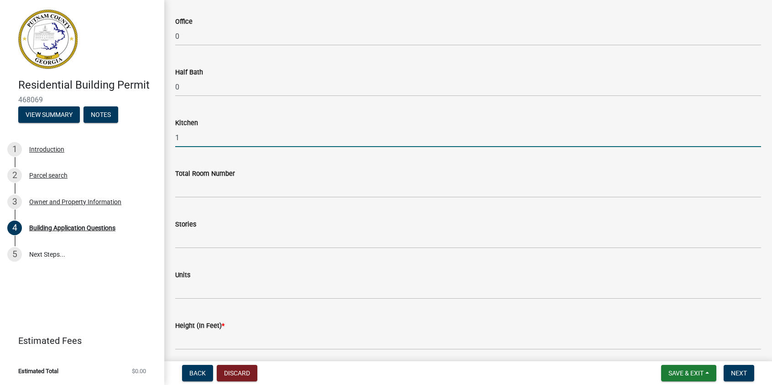
type input "1"
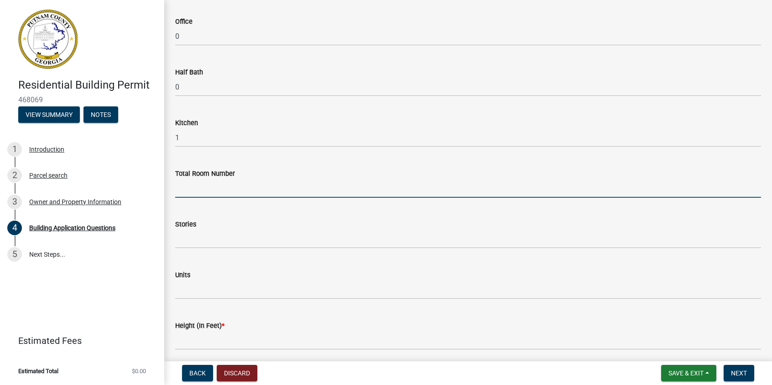
click at [191, 195] on input "text" at bounding box center [468, 188] width 586 height 19
type input "6"
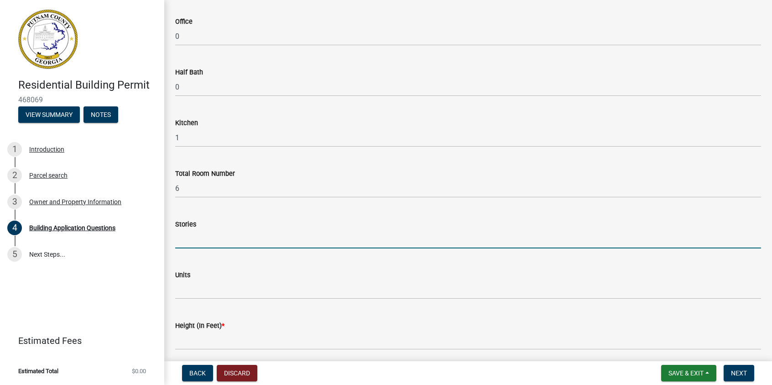
click at [198, 244] on input "text" at bounding box center [468, 239] width 586 height 19
type input "1"
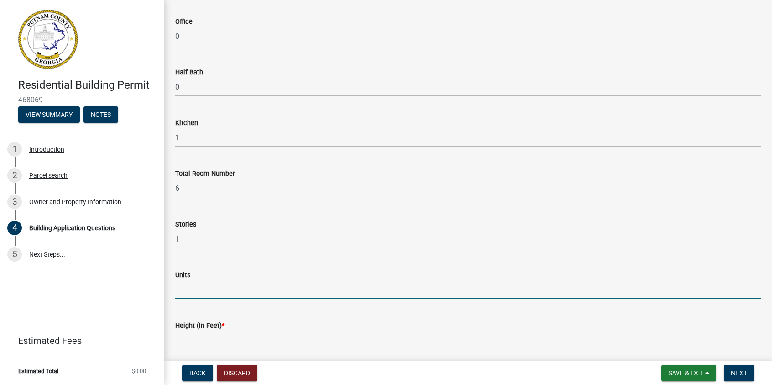
click at [186, 292] on input "text" at bounding box center [468, 289] width 586 height 19
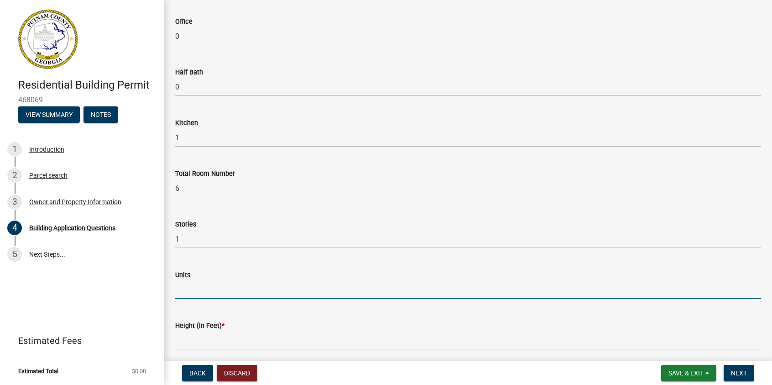
type input "1"
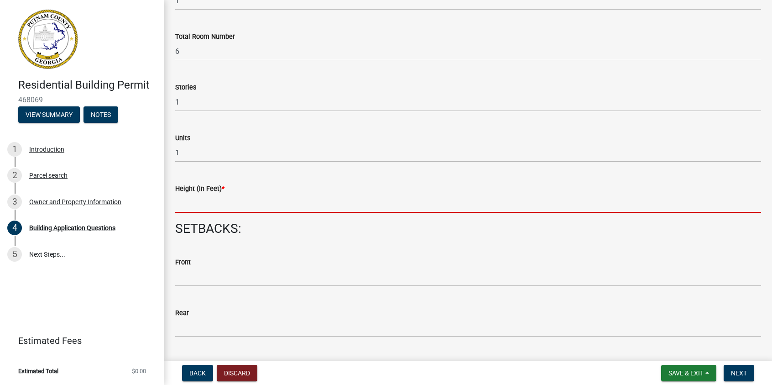
click at [186, 201] on input "text" at bounding box center [468, 203] width 586 height 19
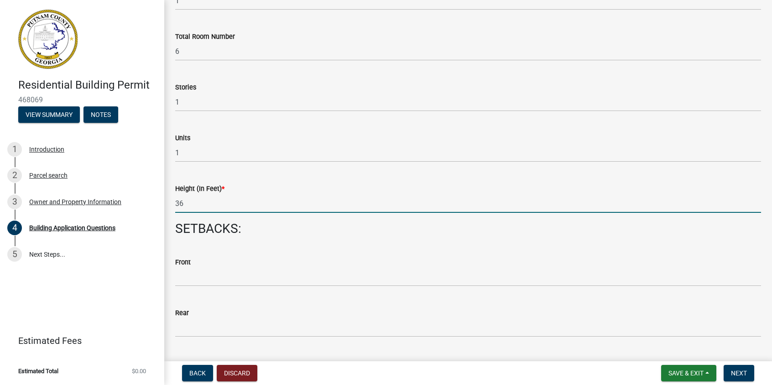
type input "3"
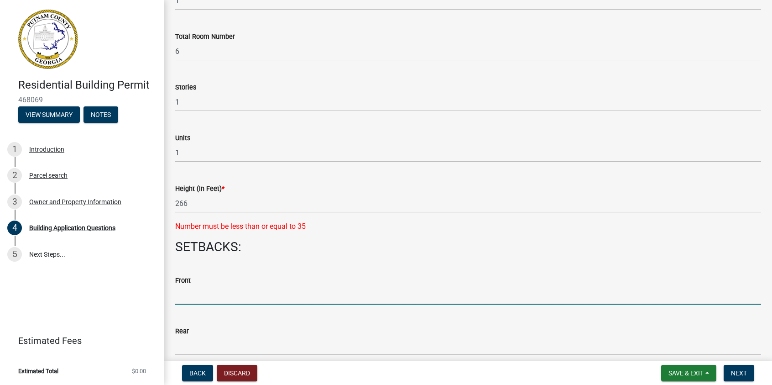
click at [199, 270] on div "Front" at bounding box center [468, 283] width 586 height 42
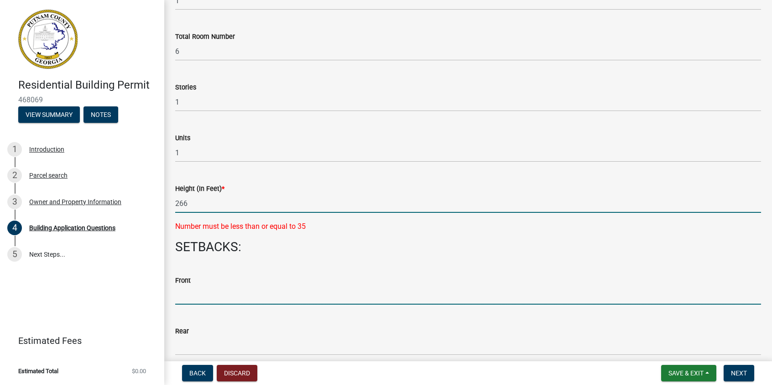
click at [198, 204] on input "266" at bounding box center [468, 203] width 586 height 19
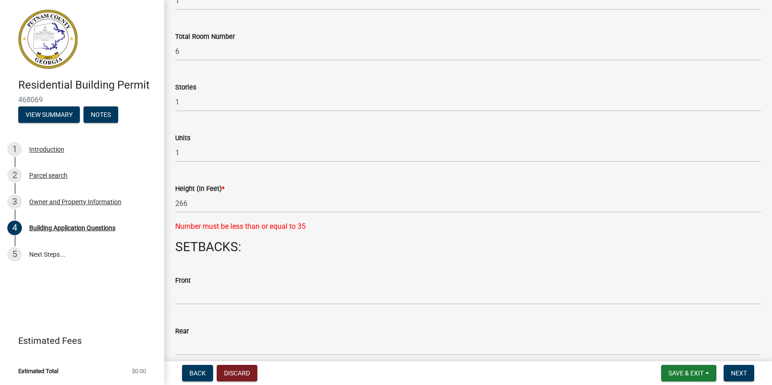
click at [235, 284] on div "Front" at bounding box center [468, 280] width 586 height 11
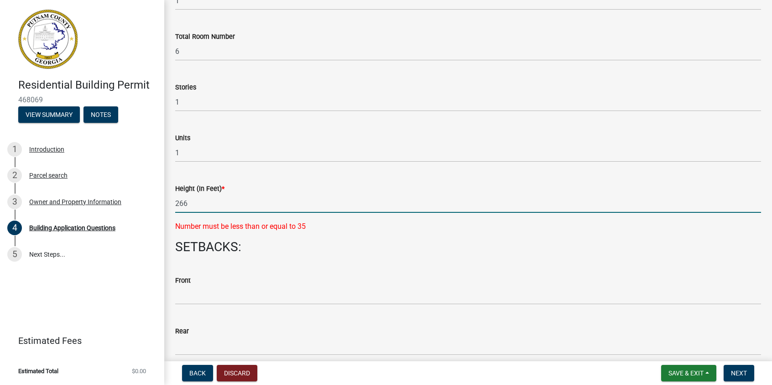
click at [207, 205] on input "266" at bounding box center [468, 203] width 586 height 19
type input "26"
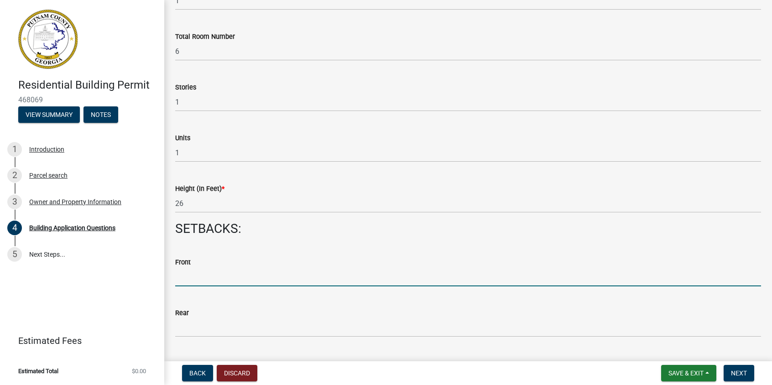
click at [211, 270] on input "text" at bounding box center [468, 276] width 586 height 19
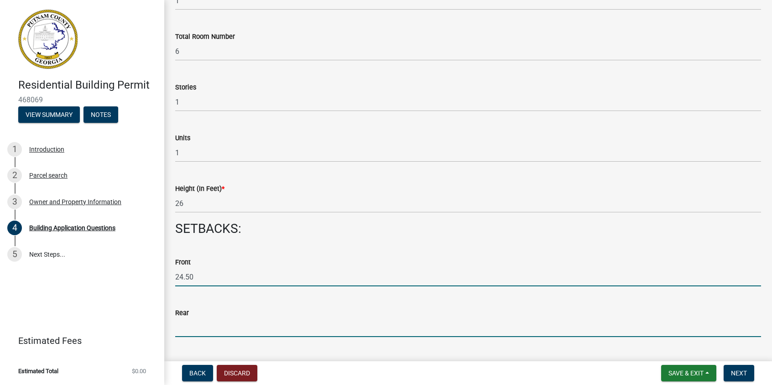
type input "24.5"
click at [184, 329] on input "text" at bounding box center [468, 327] width 586 height 19
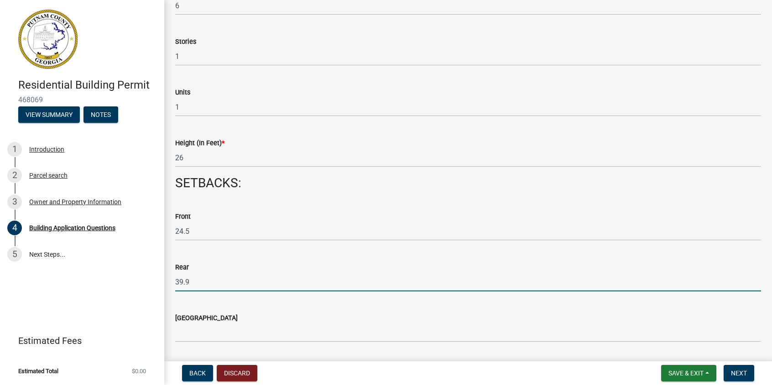
scroll to position [1186, 0]
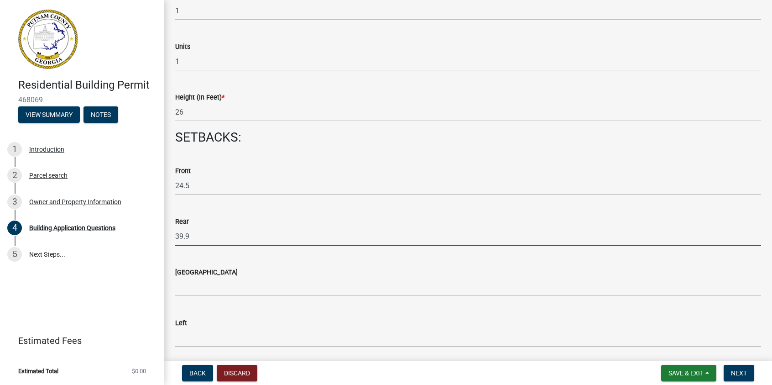
type input "39.9"
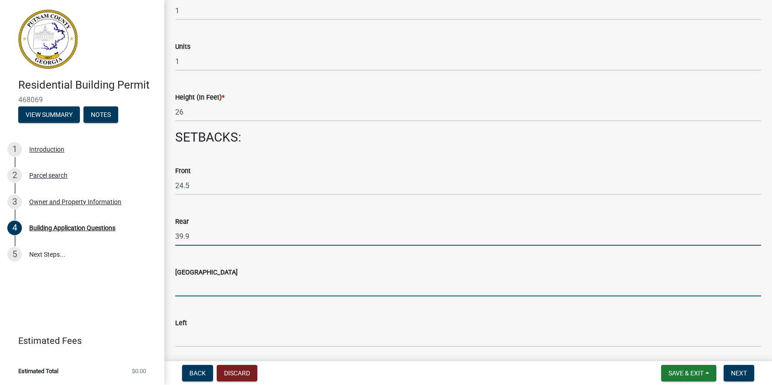
click at [189, 282] on input "text" at bounding box center [468, 286] width 586 height 19
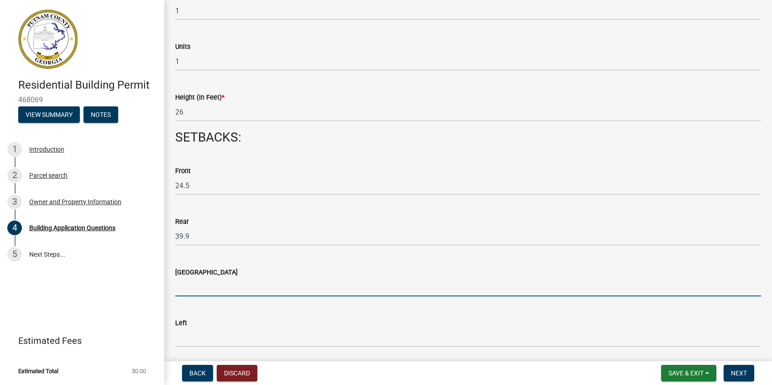
type input "0"
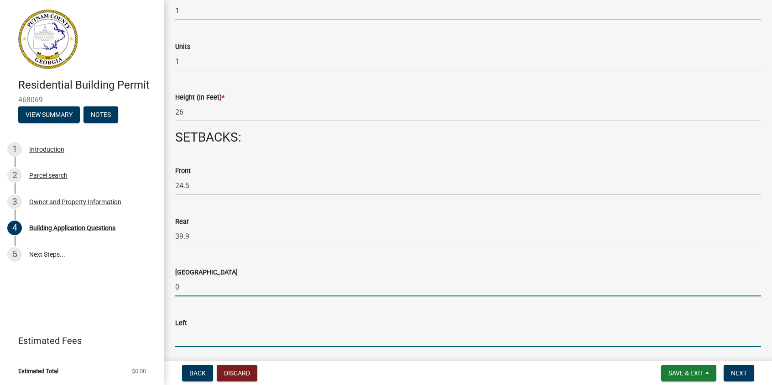
click at [200, 343] on input "text" at bounding box center [468, 337] width 586 height 19
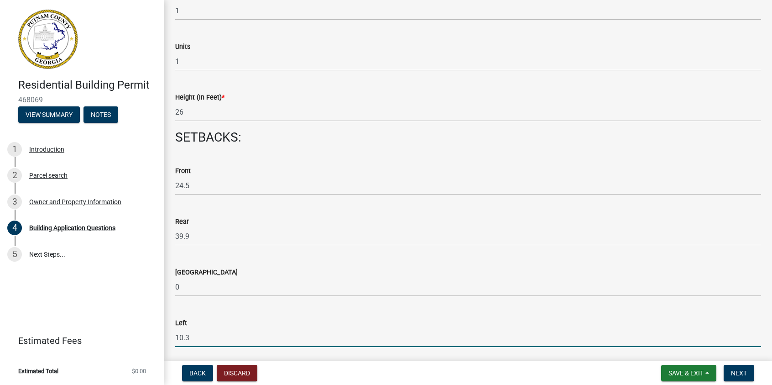
scroll to position [1278, 0]
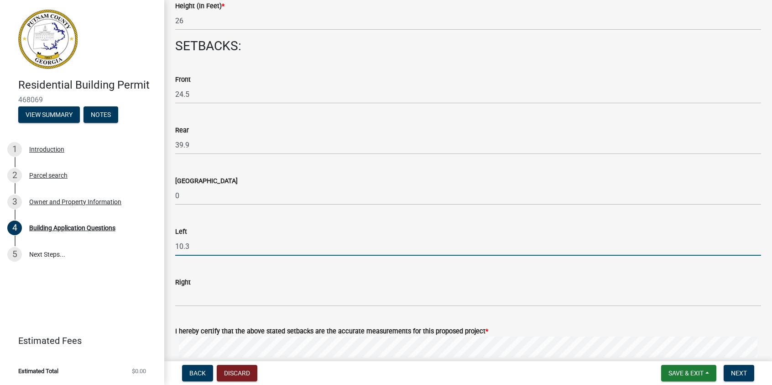
type input "10.3"
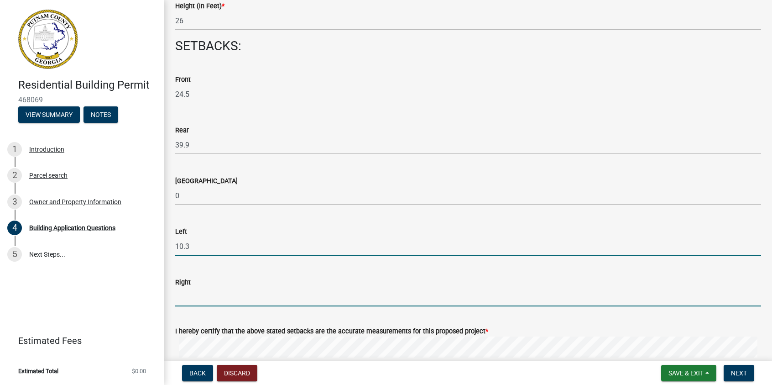
click at [204, 292] on input "text" at bounding box center [468, 296] width 586 height 19
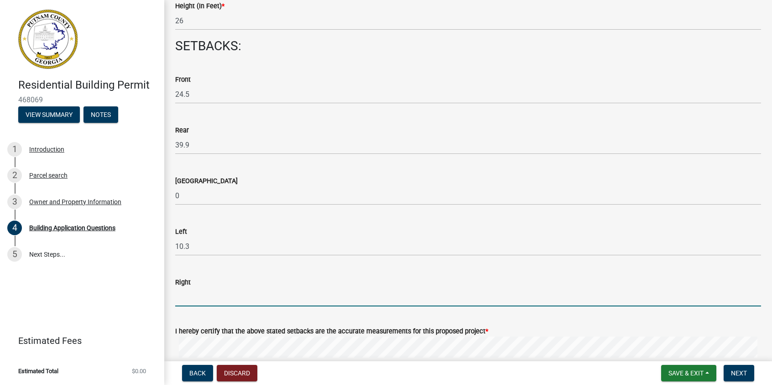
click at [478, 208] on wm-data-entity-input "Lake Side 0" at bounding box center [468, 187] width 586 height 51
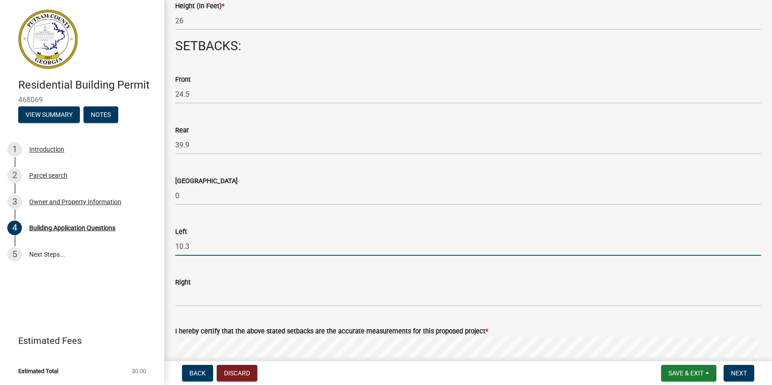
drag, startPoint x: 188, startPoint y: 246, endPoint x: 173, endPoint y: 247, distance: 15.5
click at [173, 247] on div "Left 10.3" at bounding box center [468, 234] width 600 height 42
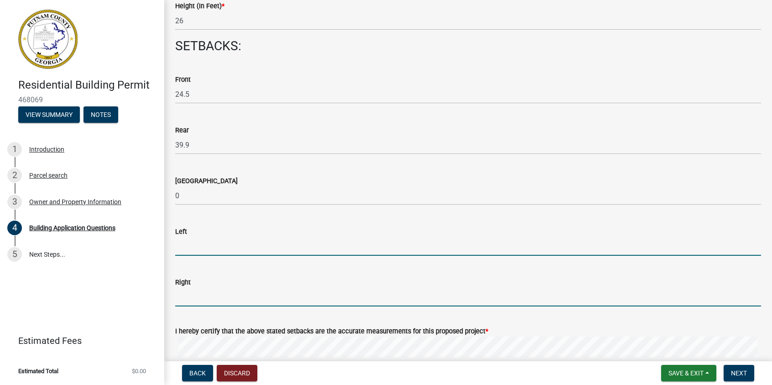
click at [233, 299] on input "text" at bounding box center [468, 296] width 586 height 19
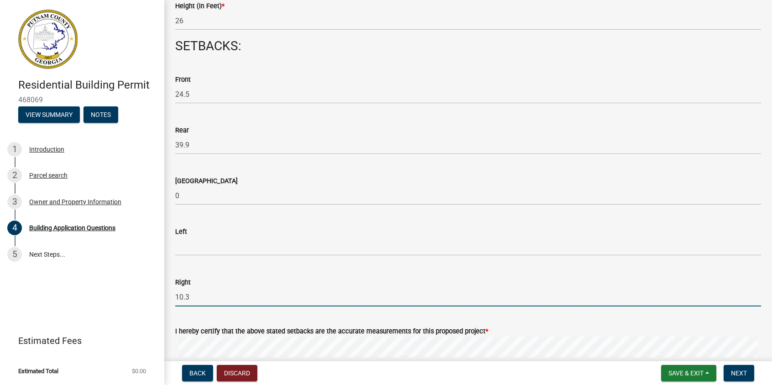
type input "10.3"
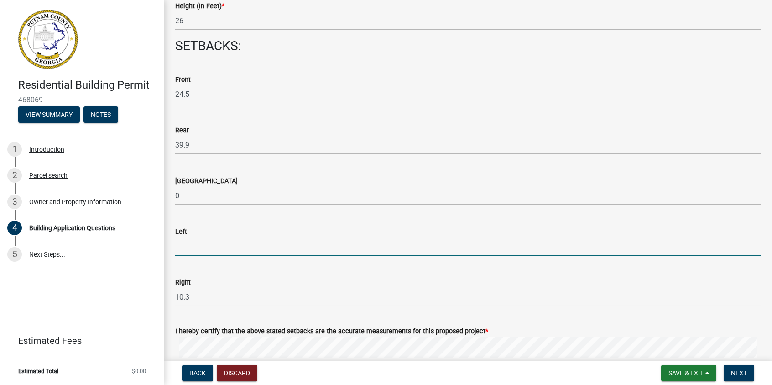
click at [192, 248] on input "text" at bounding box center [468, 246] width 586 height 19
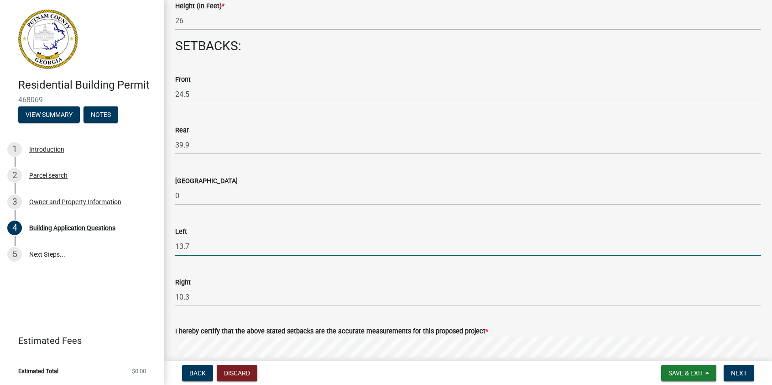
type input "13.7"
click at [275, 277] on div "Right" at bounding box center [468, 282] width 586 height 11
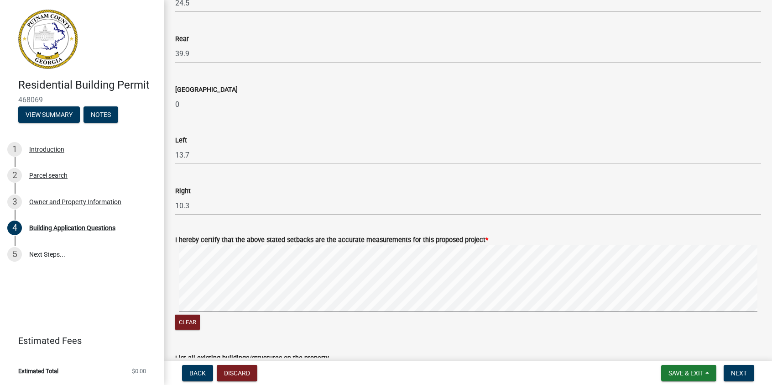
scroll to position [1506, 0]
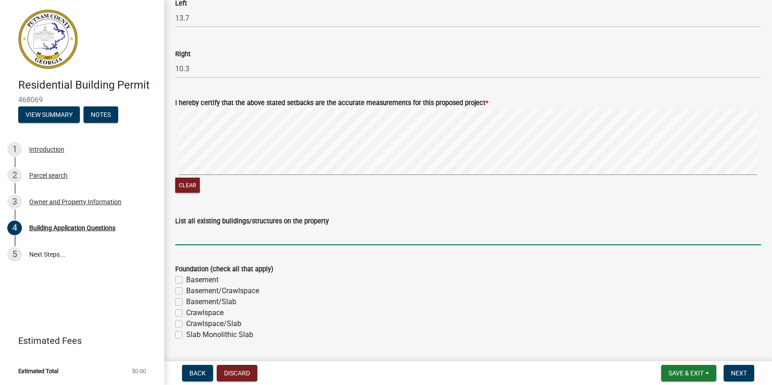
click at [237, 237] on input "List all existing buildings/structures on the property" at bounding box center [468, 235] width 586 height 19
type input "N/A"
click at [186, 299] on label "Basement/Slab" at bounding box center [211, 301] width 50 height 11
click at [186, 299] on input "Basement/Slab" at bounding box center [189, 299] width 6 height 6
checkbox input "true"
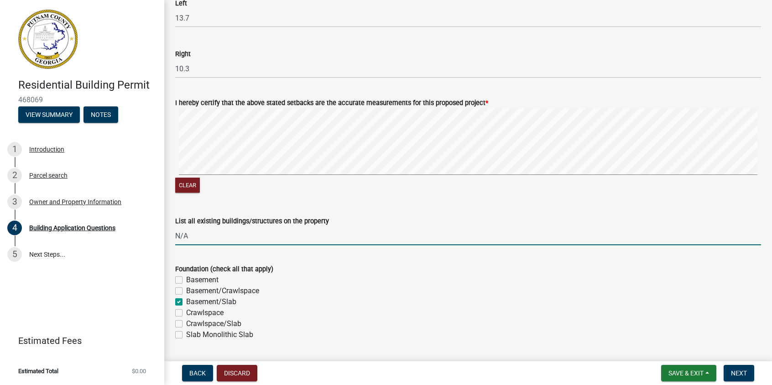
checkbox input "false"
checkbox input "true"
checkbox input "false"
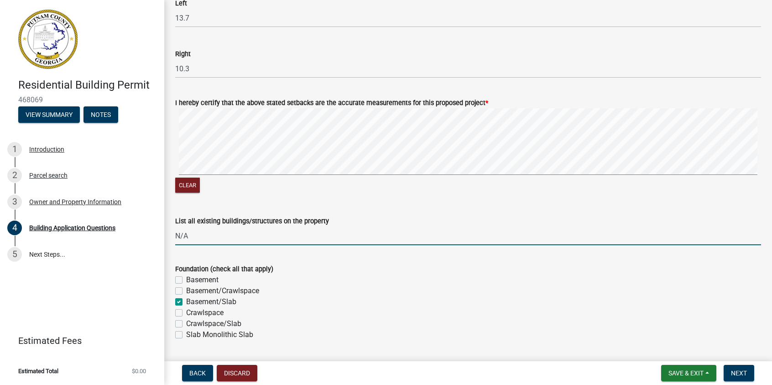
checkbox input "false"
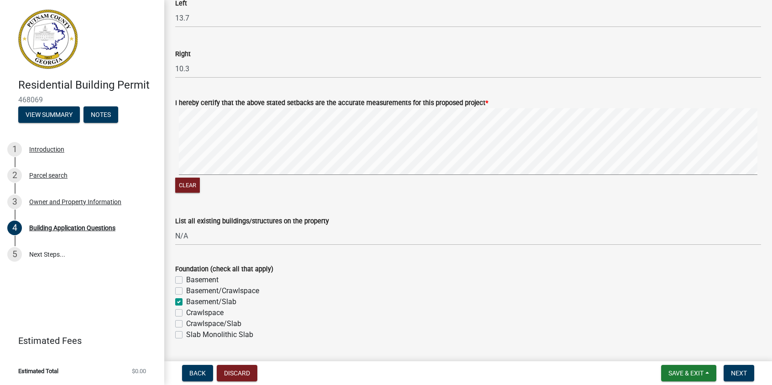
scroll to position [1643, 0]
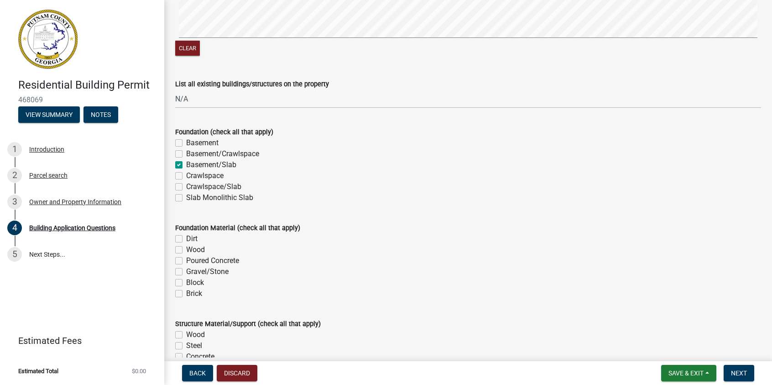
click at [186, 260] on label "Poured Concrete" at bounding box center [212, 260] width 53 height 11
click at [186, 260] on input "Poured Concrete" at bounding box center [189, 258] width 6 height 6
checkbox input "true"
checkbox input "false"
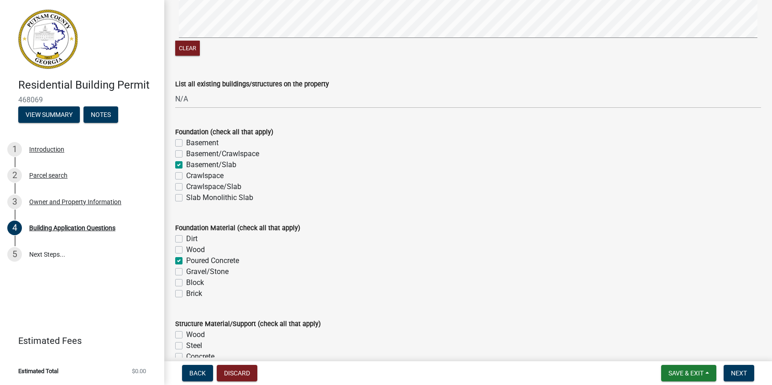
checkbox input "true"
checkbox input "false"
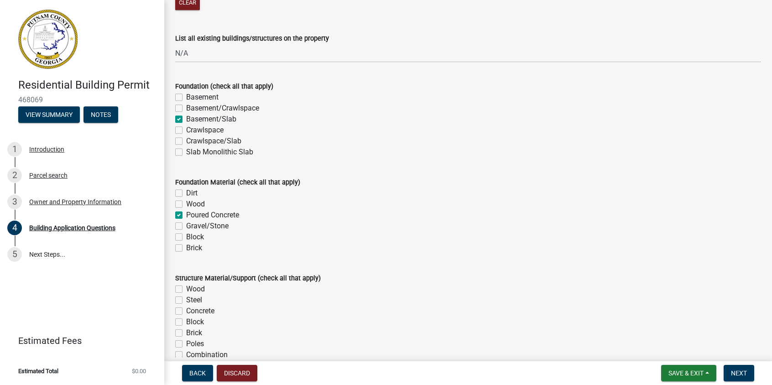
click at [186, 289] on label "Wood" at bounding box center [195, 288] width 19 height 11
click at [186, 289] on input "Wood" at bounding box center [189, 286] width 6 height 6
checkbox input "true"
checkbox input "false"
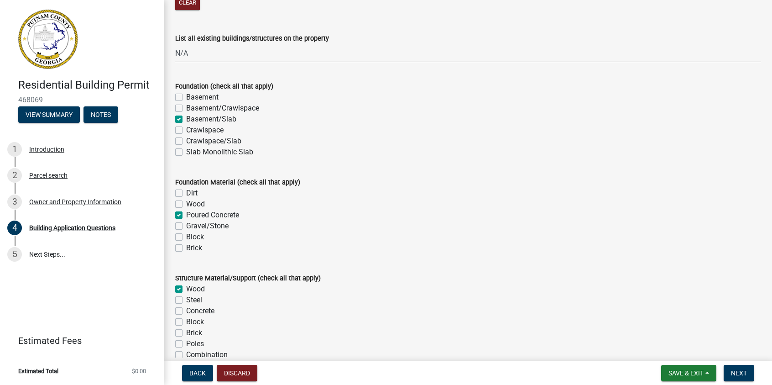
checkbox input "false"
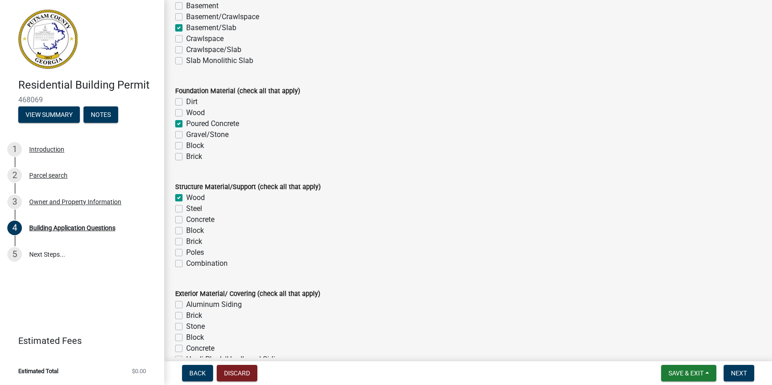
scroll to position [1871, 0]
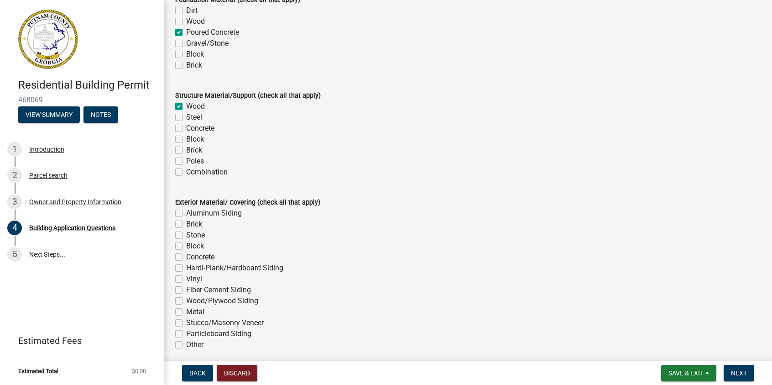
click at [186, 223] on label "Brick" at bounding box center [194, 224] width 16 height 11
click at [186, 223] on input "Brick" at bounding box center [189, 222] width 6 height 6
checkbox input "true"
checkbox input "false"
checkbox input "true"
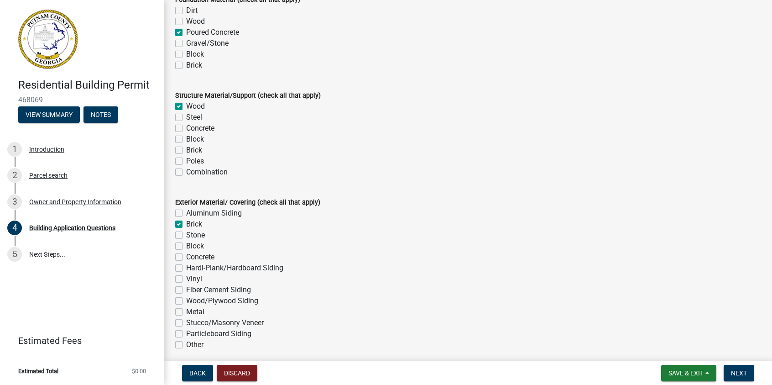
checkbox input "false"
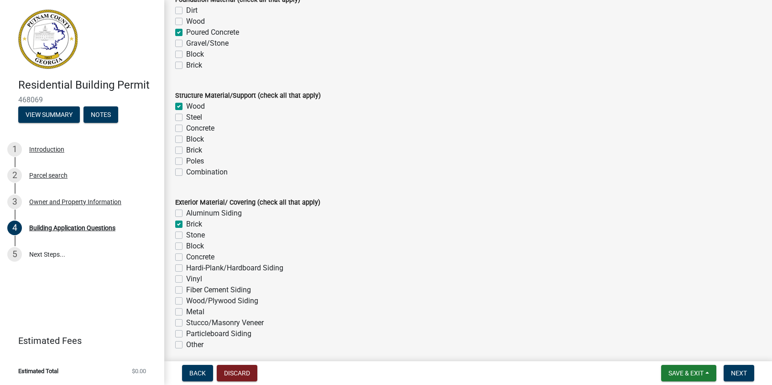
checkbox input "false"
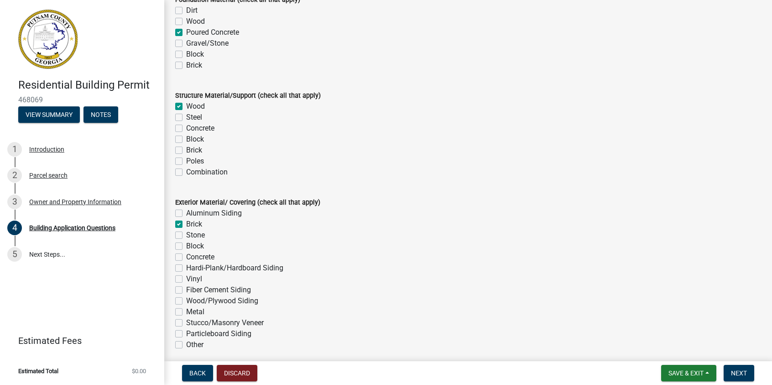
checkbox input "false"
click at [186, 268] on label "Hardi-Plank/Hardboard Siding" at bounding box center [234, 267] width 97 height 11
click at [186, 268] on input "Hardi-Plank/Hardboard Siding" at bounding box center [189, 265] width 6 height 6
checkbox input "true"
checkbox input "false"
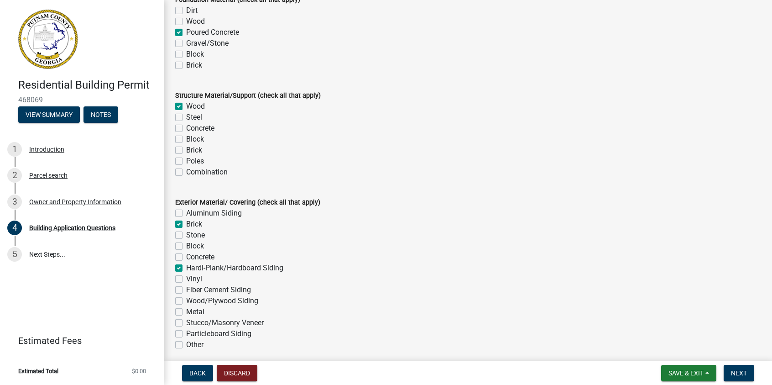
checkbox input "true"
checkbox input "false"
checkbox input "true"
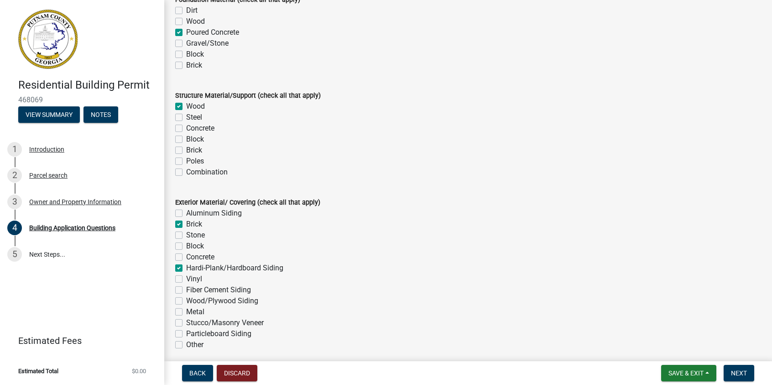
checkbox input "false"
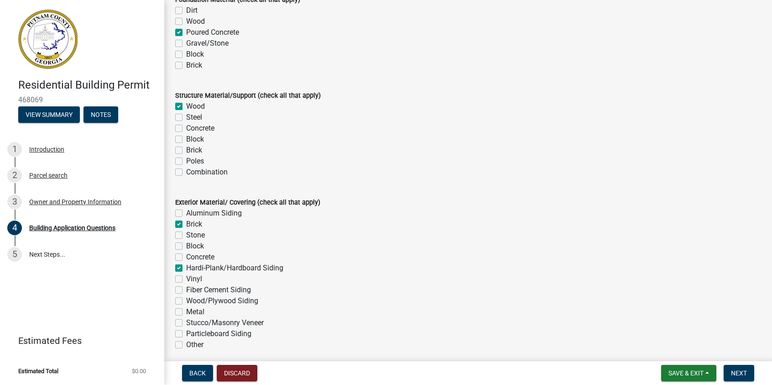
checkbox input "false"
click at [186, 288] on label "Fiber Cement Siding" at bounding box center [218, 289] width 65 height 11
click at [186, 288] on input "Fiber Cement Siding" at bounding box center [189, 287] width 6 height 6
checkbox input "true"
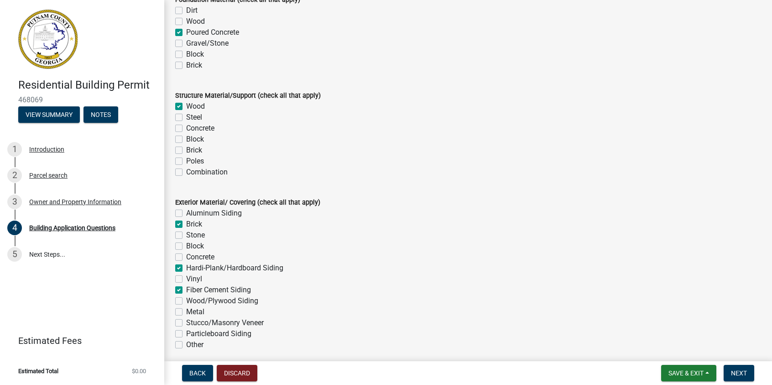
checkbox input "false"
checkbox input "true"
checkbox input "false"
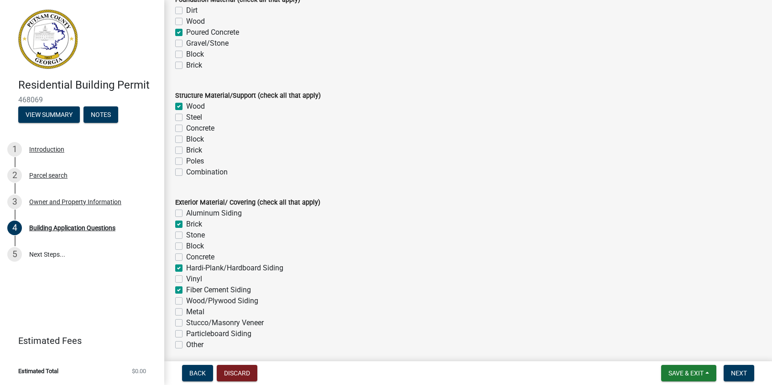
checkbox input "true"
checkbox input "false"
checkbox input "true"
checkbox input "false"
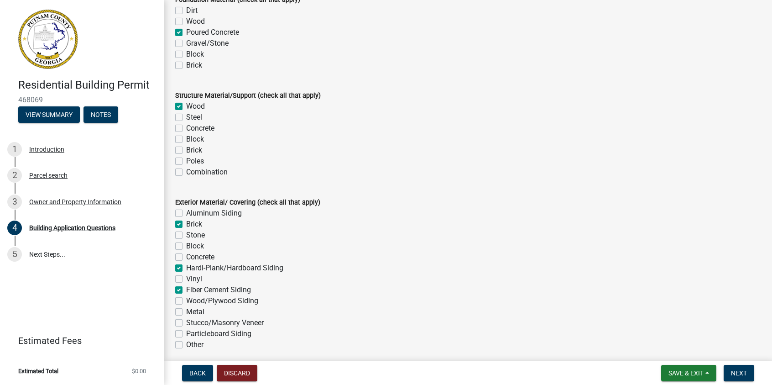
checkbox input "false"
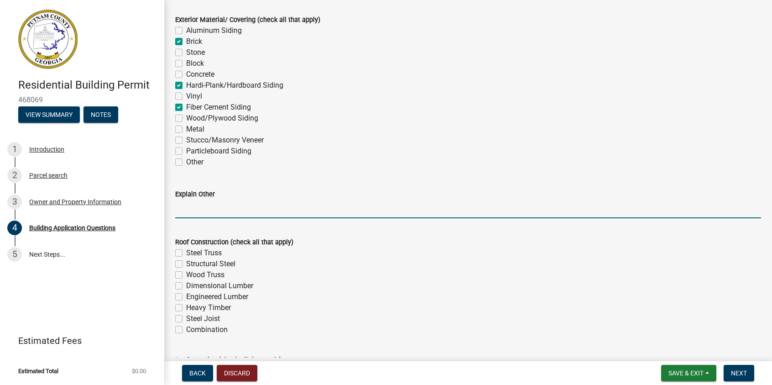
click at [220, 208] on input "Explain Other" at bounding box center [468, 208] width 586 height 19
type input "N/A"
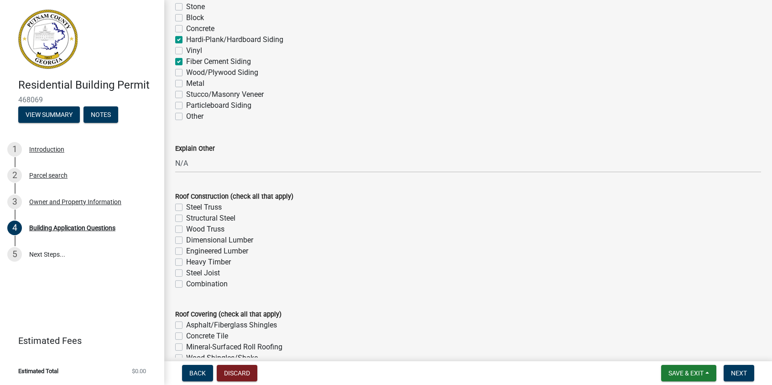
click at [186, 227] on label "Wood Truss" at bounding box center [205, 229] width 38 height 11
click at [186, 227] on input "Wood Truss" at bounding box center [189, 227] width 6 height 6
checkbox input "true"
checkbox input "false"
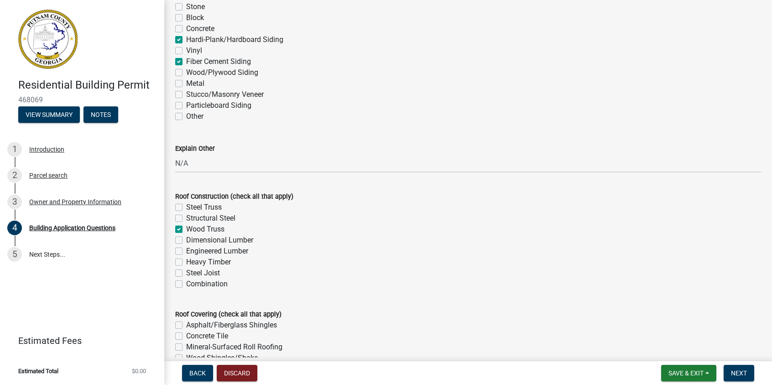
checkbox input "true"
checkbox input "false"
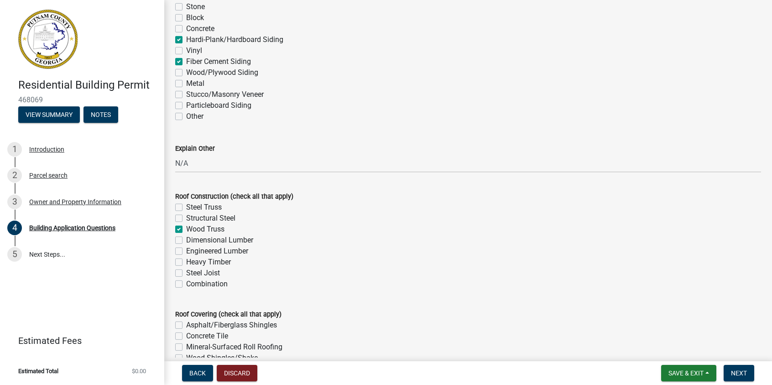
checkbox input "false"
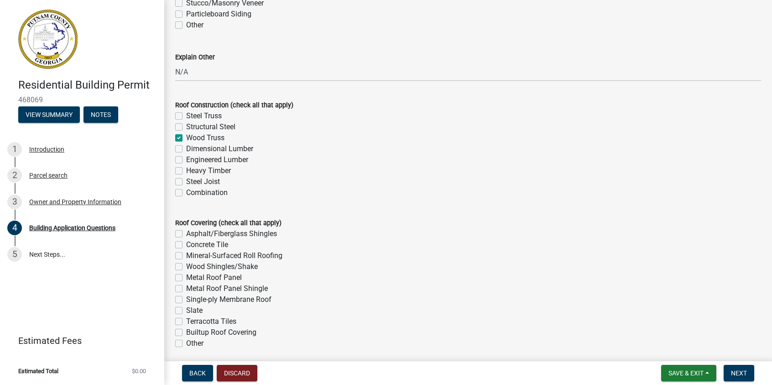
click at [186, 232] on label "Asphalt/Fiberglass Shingles" at bounding box center [231, 233] width 91 height 11
click at [186, 232] on input "Asphalt/Fiberglass Shingles" at bounding box center [189, 231] width 6 height 6
checkbox input "true"
checkbox input "false"
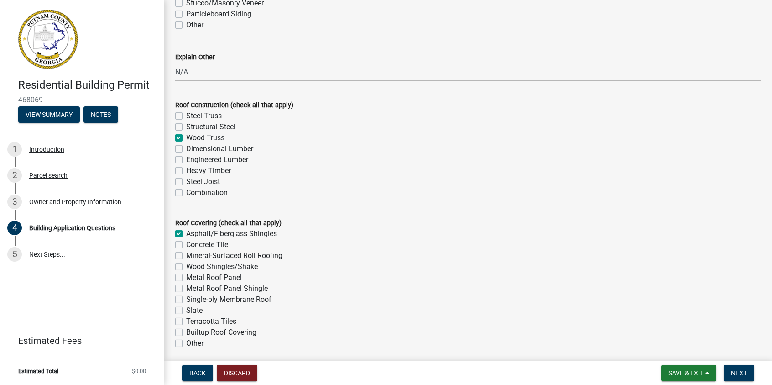
checkbox input "false"
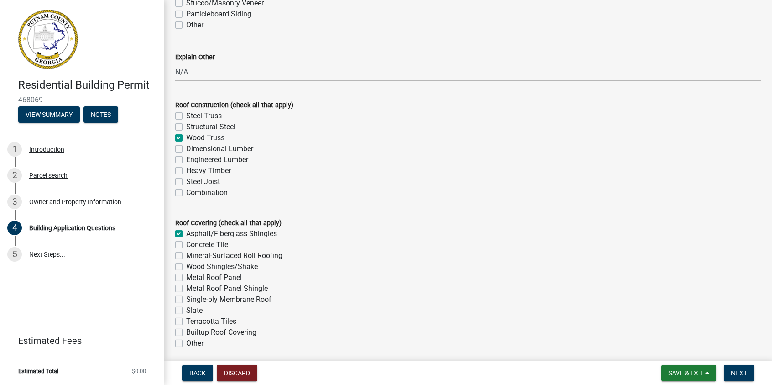
checkbox input "false"
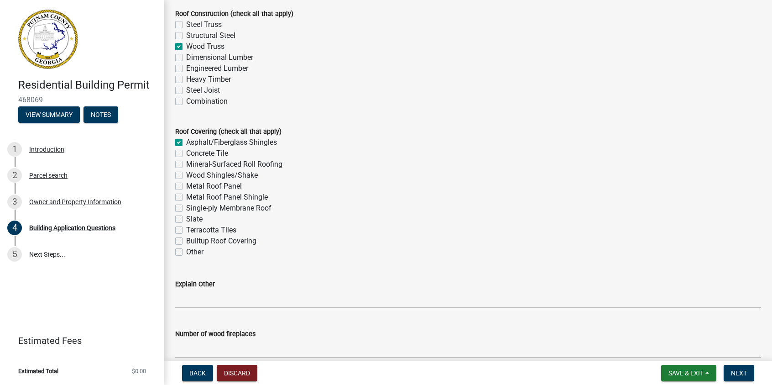
scroll to position [2327, 0]
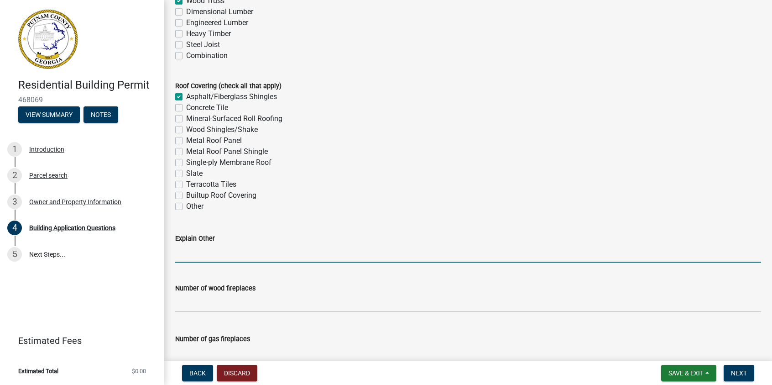
click at [213, 245] on input "Explain Other" at bounding box center [468, 253] width 586 height 19
type input "N/A"
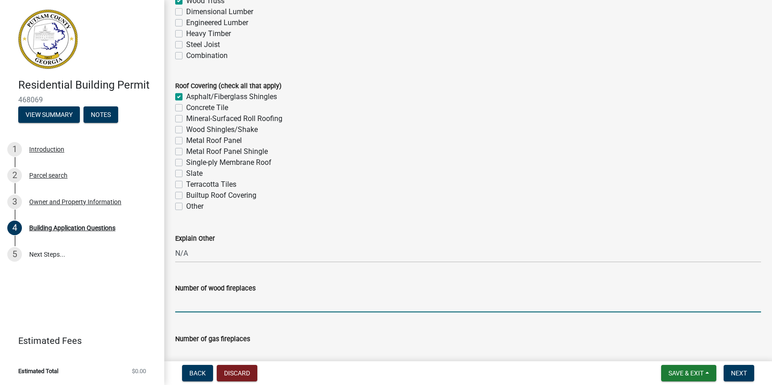
click at [253, 305] on input "text" at bounding box center [468, 302] width 586 height 19
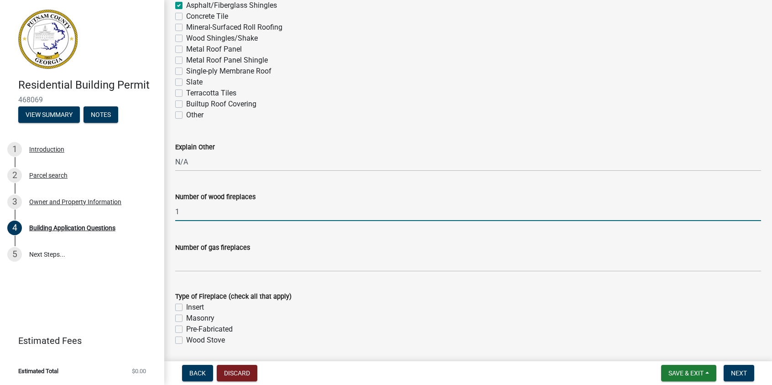
type input "1"
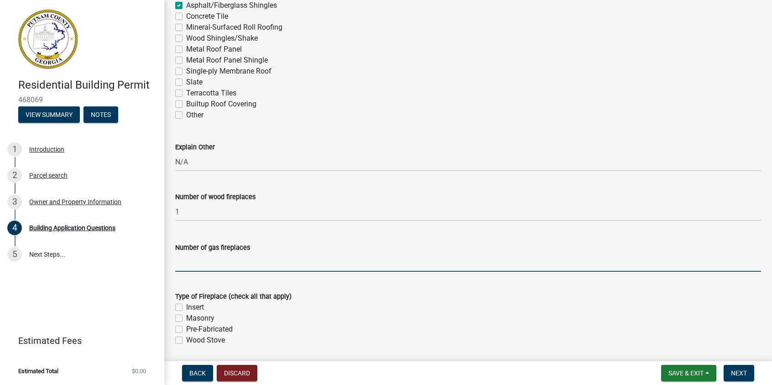
click at [202, 263] on input "text" at bounding box center [468, 262] width 586 height 19
type input "0"
click at [186, 331] on label "Pre-Fabricated" at bounding box center [209, 329] width 47 height 11
click at [186, 329] on input "Pre-Fabricated" at bounding box center [189, 327] width 6 height 6
checkbox input "true"
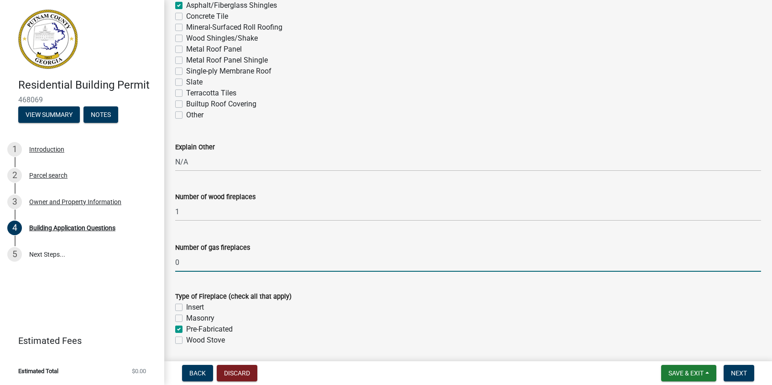
checkbox input "false"
checkbox input "true"
checkbox input "false"
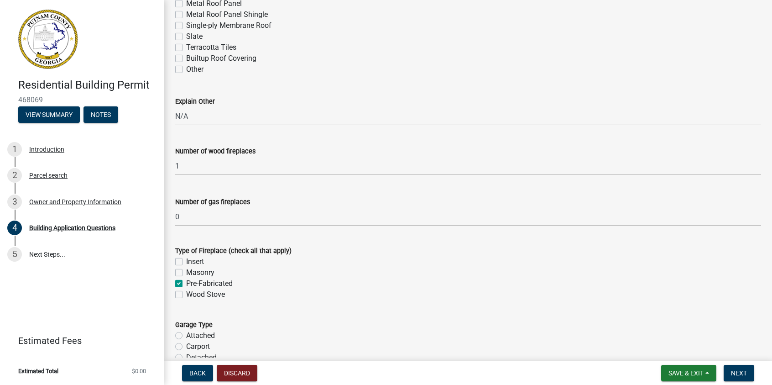
scroll to position [2510, 0]
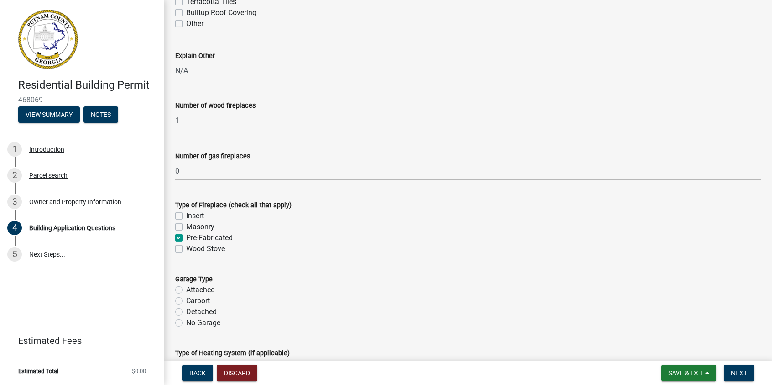
click at [186, 289] on label "Attached" at bounding box center [200, 289] width 29 height 11
click at [186, 289] on input "Attached" at bounding box center [189, 287] width 6 height 6
radio input "true"
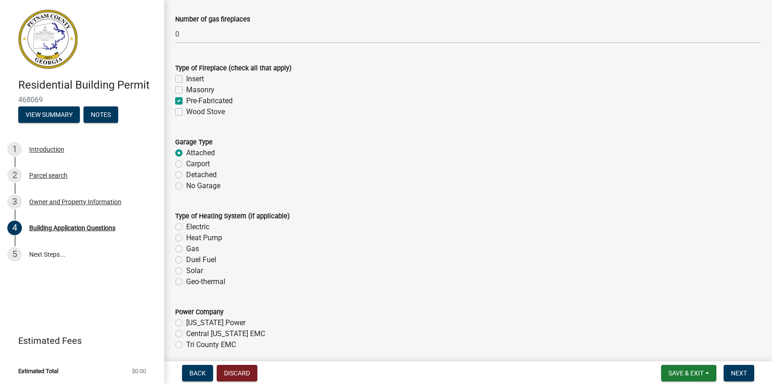
click at [186, 236] on label "Heat Pump" at bounding box center [204, 237] width 36 height 11
click at [186, 236] on input "Heat Pump" at bounding box center [189, 235] width 6 height 6
radio input "true"
click at [186, 344] on label "Tri County EMC" at bounding box center [211, 344] width 50 height 11
click at [186, 344] on input "Tri County EMC" at bounding box center [189, 342] width 6 height 6
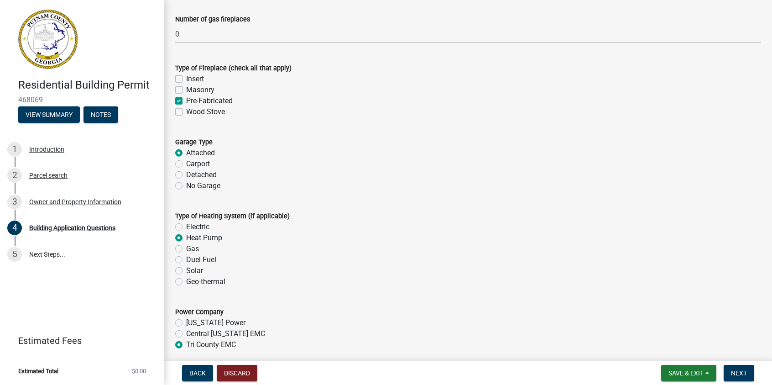
radio input "true"
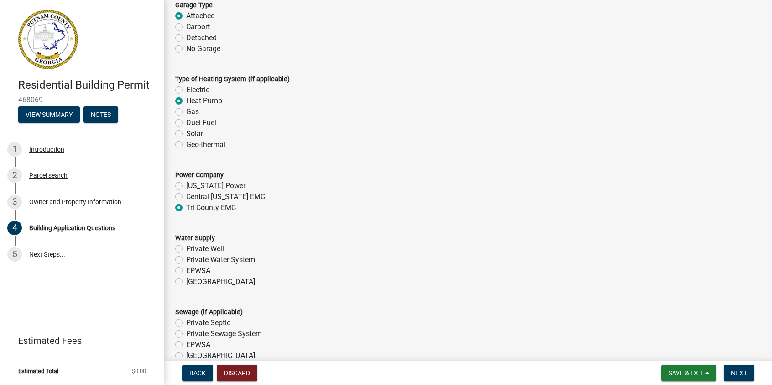
click at [186, 281] on label "[GEOGRAPHIC_DATA]" at bounding box center [220, 281] width 69 height 11
click at [186, 281] on input "[GEOGRAPHIC_DATA]" at bounding box center [189, 279] width 6 height 6
radio input "true"
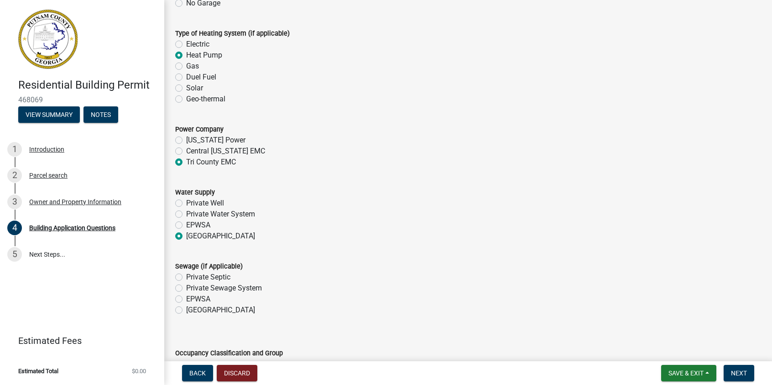
click at [186, 311] on label "[GEOGRAPHIC_DATA]" at bounding box center [220, 309] width 69 height 11
click at [186, 310] on input "[GEOGRAPHIC_DATA]" at bounding box center [189, 307] width 6 height 6
radio input "true"
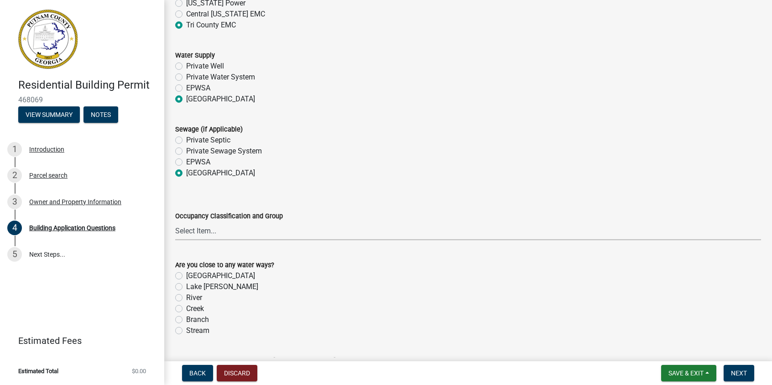
click at [219, 233] on select "Select Item... A-1 A-2 A-3 A-4 A-5 B M E F-1 F-2 R-1 R-2 R-3 R-4 H-1 H-2 H-4 H-…" at bounding box center [468, 230] width 586 height 19
click at [175, 221] on select "Select Item... A-1 A-2 A-3 A-4 A-5 B M E F-1 F-2 R-1 R-2 R-3 R-4 H-1 H-2 H-4 H-…" at bounding box center [468, 230] width 586 height 19
select select "ebf62bd9-0e77-42f1-a2f1-6aca02a789de"
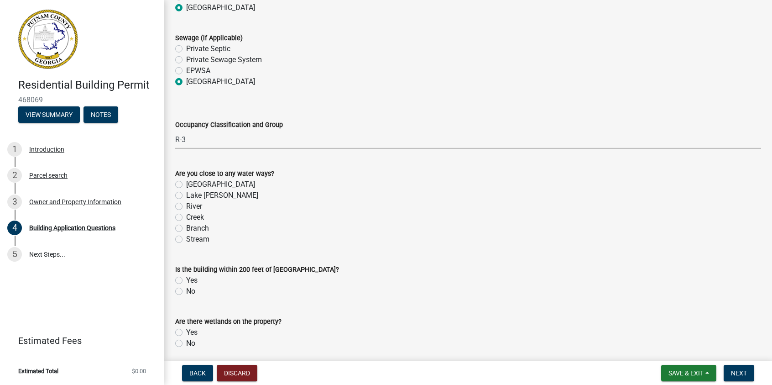
click at [186, 292] on label "No" at bounding box center [190, 291] width 9 height 11
click at [186, 292] on input "No" at bounding box center [189, 289] width 6 height 6
radio input "true"
click at [186, 342] on label "No" at bounding box center [190, 343] width 9 height 11
click at [186, 342] on input "No" at bounding box center [189, 341] width 6 height 6
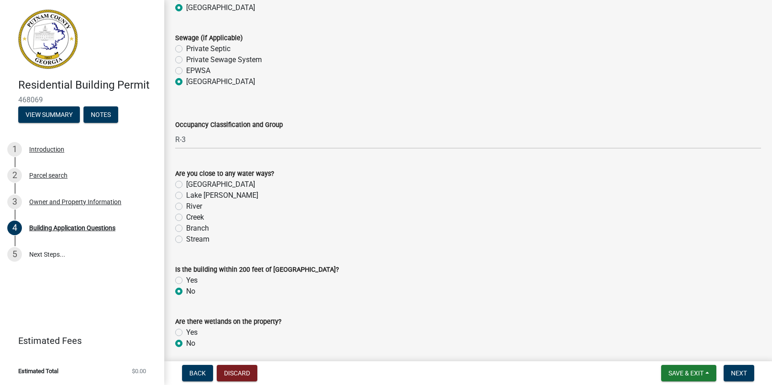
radio input "true"
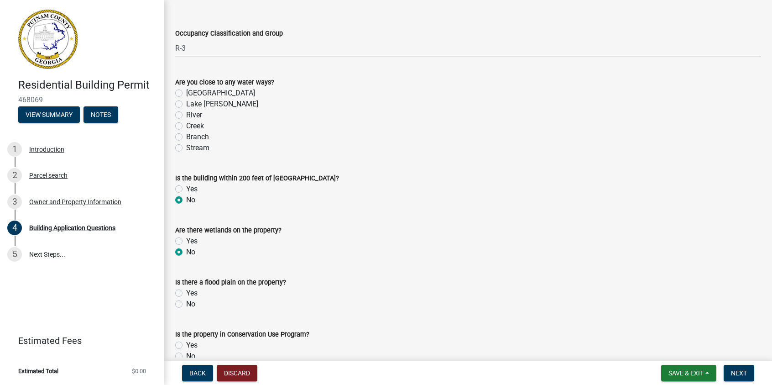
click at [186, 303] on label "No" at bounding box center [190, 303] width 9 height 11
click at [186, 303] on input "No" at bounding box center [189, 301] width 6 height 6
radio input "true"
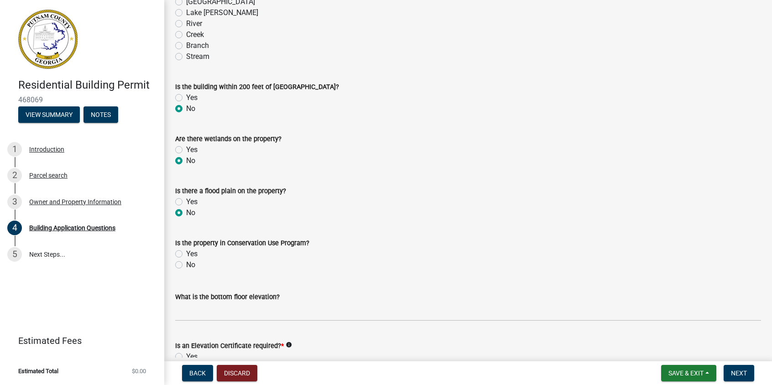
click at [186, 265] on label "No" at bounding box center [190, 264] width 9 height 11
click at [186, 265] on input "No" at bounding box center [189, 262] width 6 height 6
radio input "true"
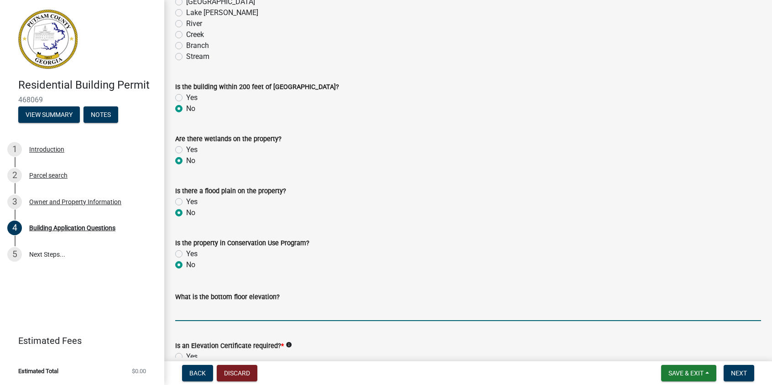
click at [257, 311] on input "text" at bounding box center [468, 311] width 586 height 19
type input "519"
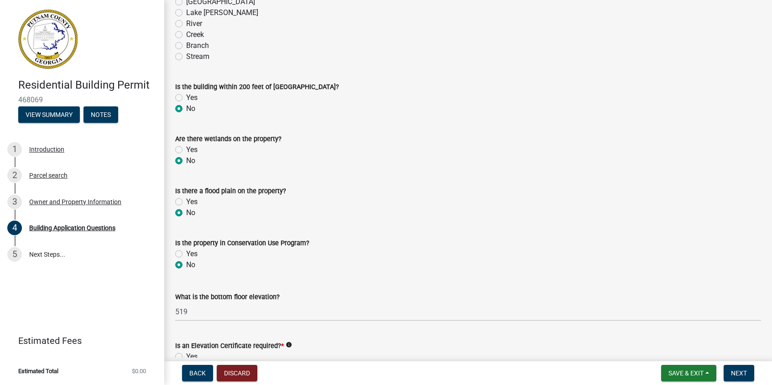
click at [451, 201] on div "Yes" at bounding box center [468, 201] width 586 height 11
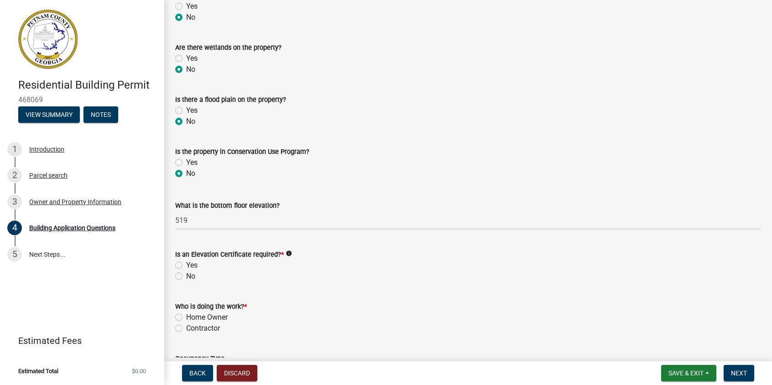
click at [186, 275] on label "No" at bounding box center [190, 276] width 9 height 11
click at [186, 275] on input "No" at bounding box center [189, 274] width 6 height 6
radio input "true"
click at [186, 327] on label "Contractor" at bounding box center [203, 328] width 34 height 11
click at [186, 327] on input "Contractor" at bounding box center [189, 326] width 6 height 6
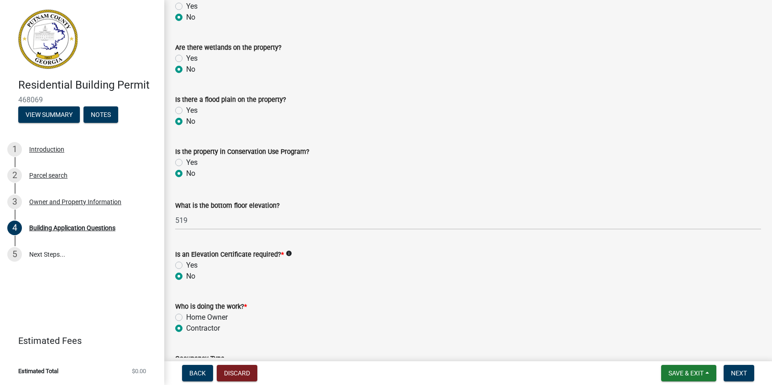
radio input "true"
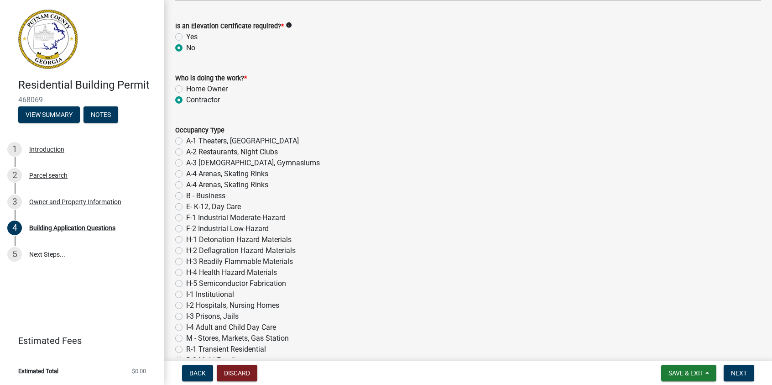
scroll to position [3605, 0]
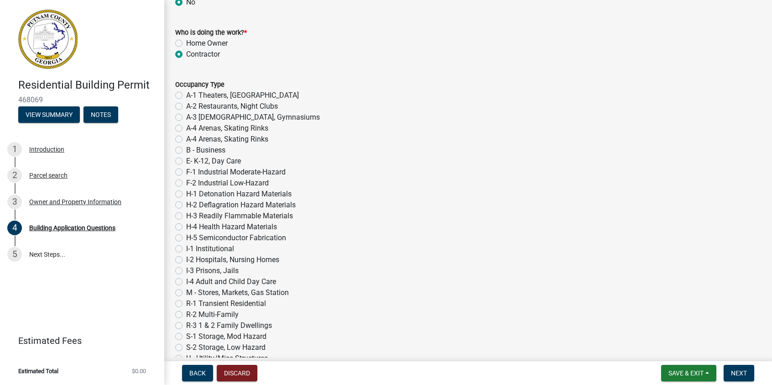
click at [186, 325] on label "R-3 1 & 2 Family Dwellings" at bounding box center [229, 325] width 86 height 11
click at [186, 325] on input "R-3 1 & 2 Family Dwellings" at bounding box center [189, 323] width 6 height 6
radio input "true"
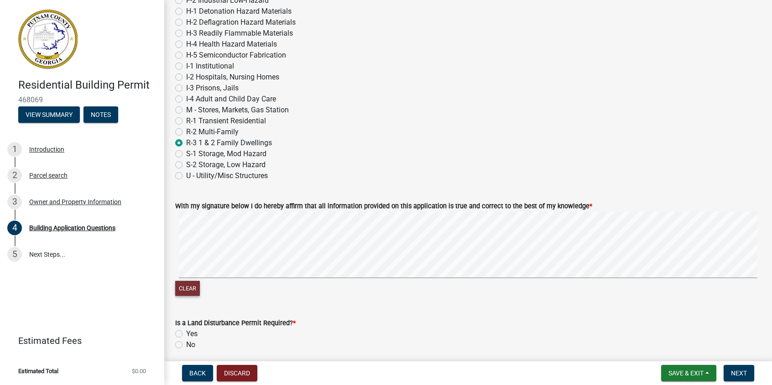
drag, startPoint x: 187, startPoint y: 288, endPoint x: 193, endPoint y: 282, distance: 8.7
click at [188, 286] on button "Clear" at bounding box center [187, 288] width 25 height 15
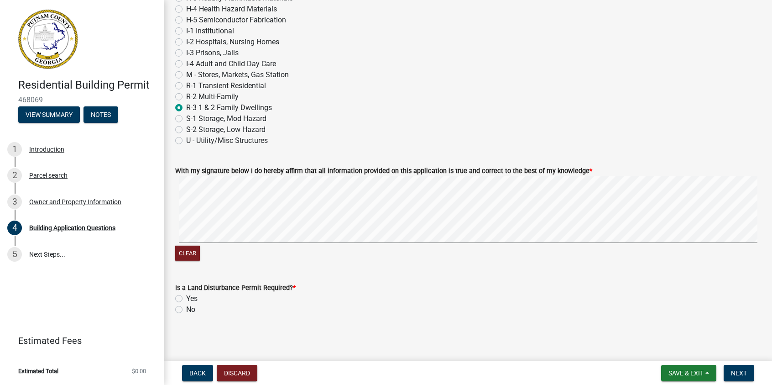
click at [186, 309] on label "No" at bounding box center [190, 309] width 9 height 11
click at [186, 309] on input "No" at bounding box center [189, 307] width 6 height 6
radio input "true"
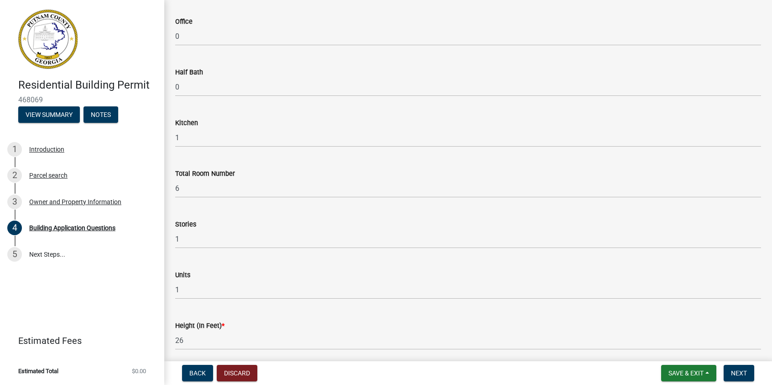
scroll to position [1050, 0]
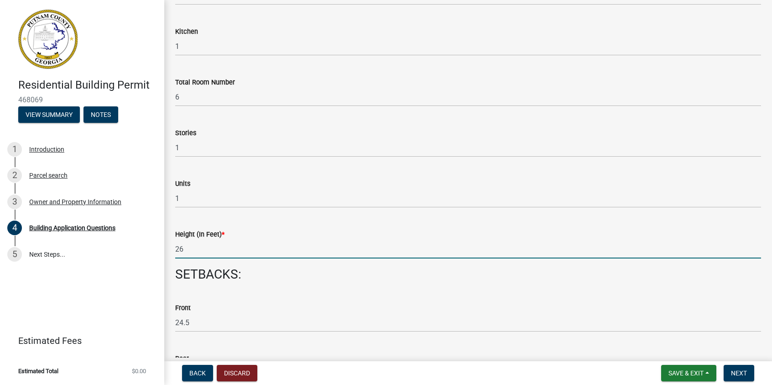
drag, startPoint x: 181, startPoint y: 251, endPoint x: 188, endPoint y: 253, distance: 6.6
click at [181, 251] on input "26" at bounding box center [468, 249] width 586 height 19
type input "27"
click at [272, 238] on div "Height (In Feet) *" at bounding box center [468, 234] width 586 height 11
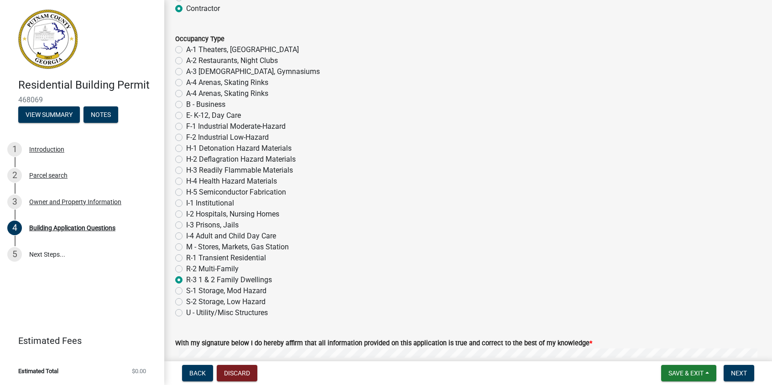
scroll to position [3822, 0]
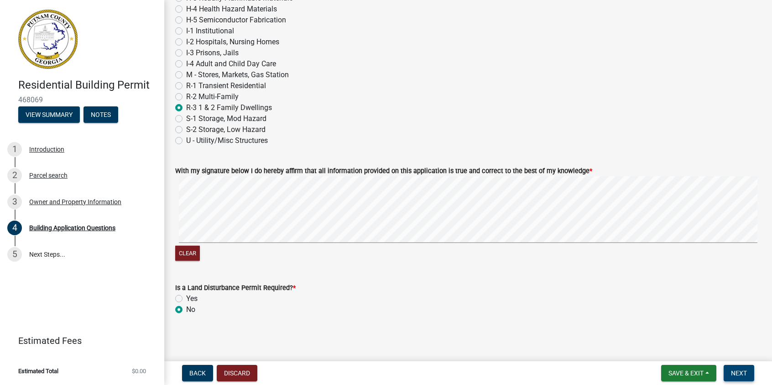
click at [748, 371] on button "Next" at bounding box center [739, 373] width 31 height 16
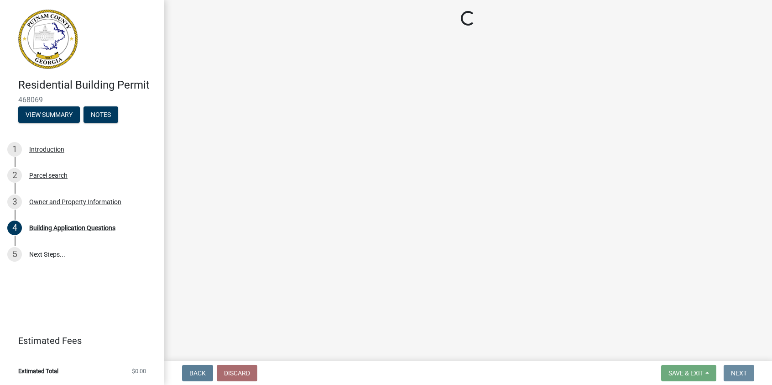
scroll to position [0, 0]
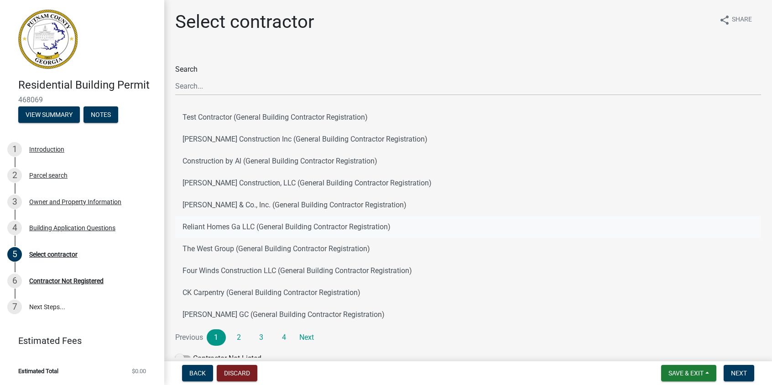
click at [329, 229] on button "Reliant Homes Ga LLC (General Building Contractor Registration)" at bounding box center [468, 227] width 586 height 22
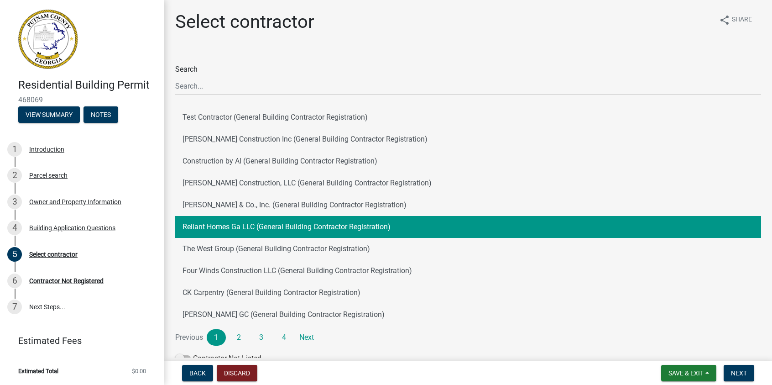
click at [345, 226] on button "Reliant Homes Ga LLC (General Building Contractor Registration)" at bounding box center [468, 227] width 586 height 22
click at [735, 371] on span "Next" at bounding box center [739, 372] width 16 height 7
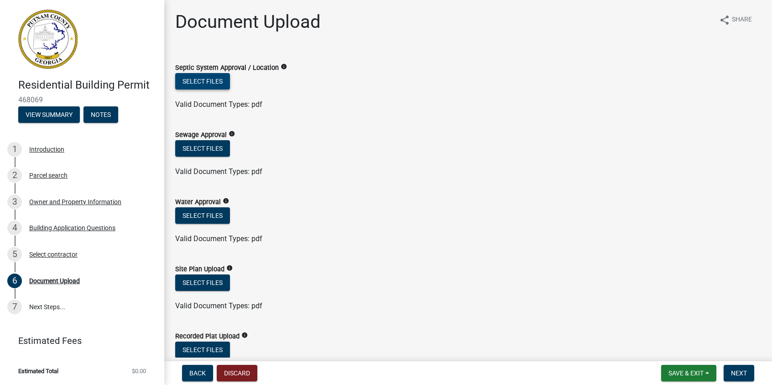
click at [199, 82] on button "Select files" at bounding box center [202, 81] width 55 height 16
click at [194, 151] on button "Select files" at bounding box center [202, 148] width 55 height 16
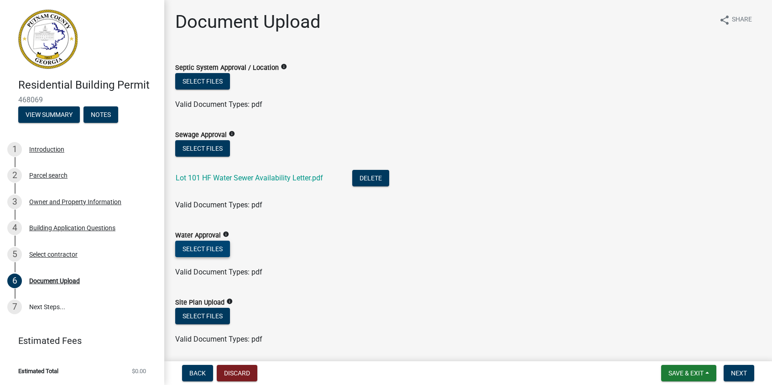
click at [202, 247] on button "Select files" at bounding box center [202, 248] width 55 height 16
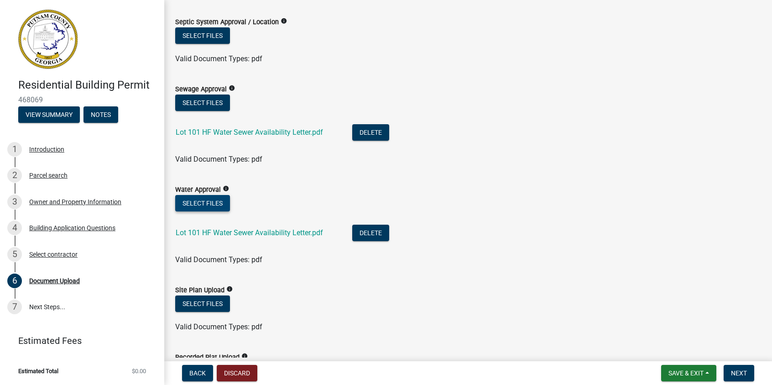
scroll to position [91, 0]
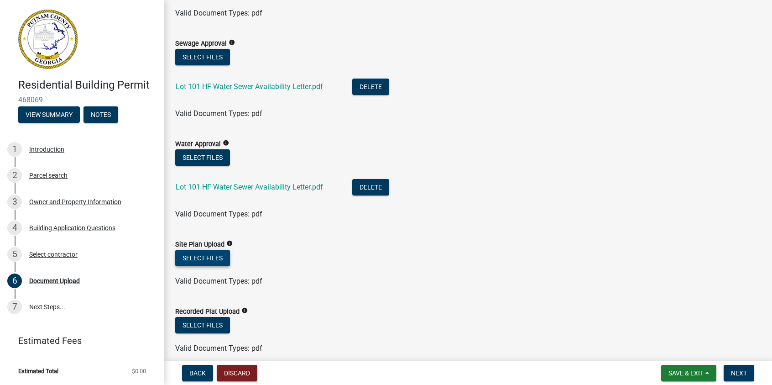
click at [198, 258] on button "Select files" at bounding box center [202, 258] width 55 height 16
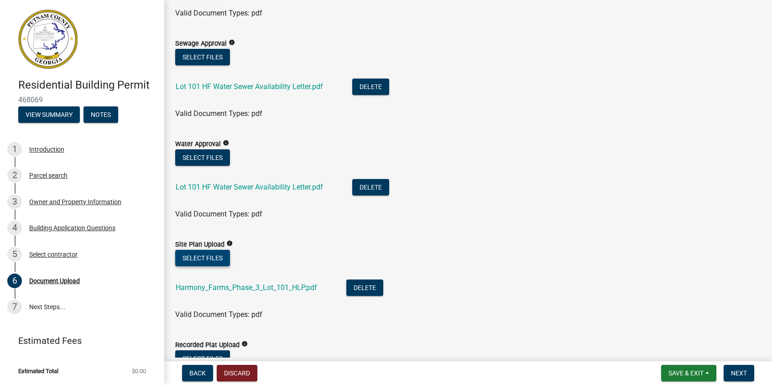
scroll to position [183, 0]
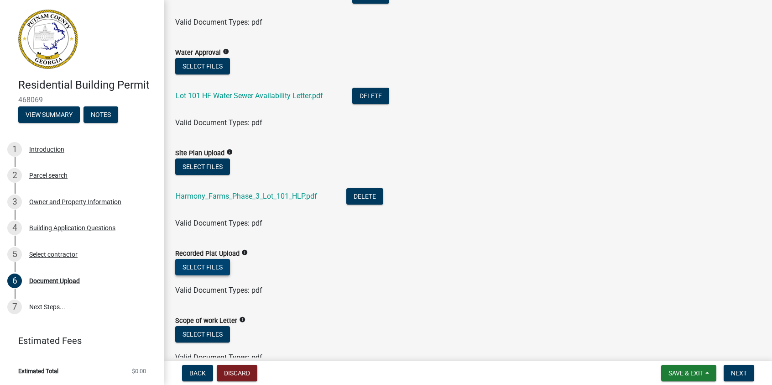
click at [201, 267] on button "Select files" at bounding box center [202, 267] width 55 height 16
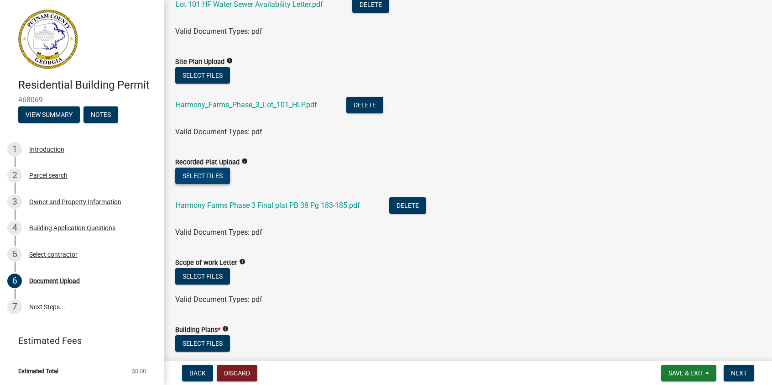
scroll to position [319, 0]
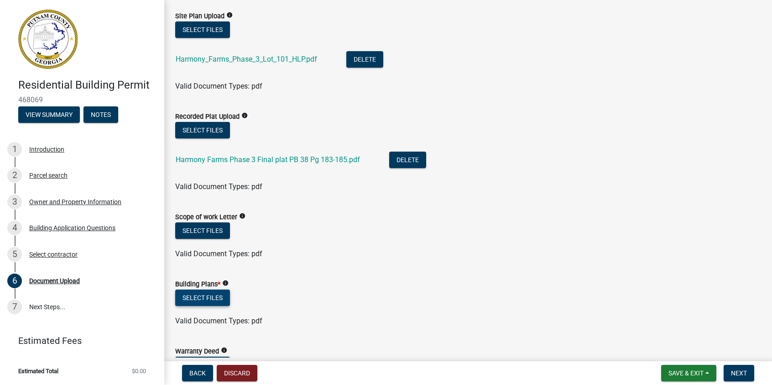
click at [198, 299] on button "Select files" at bounding box center [202, 297] width 55 height 16
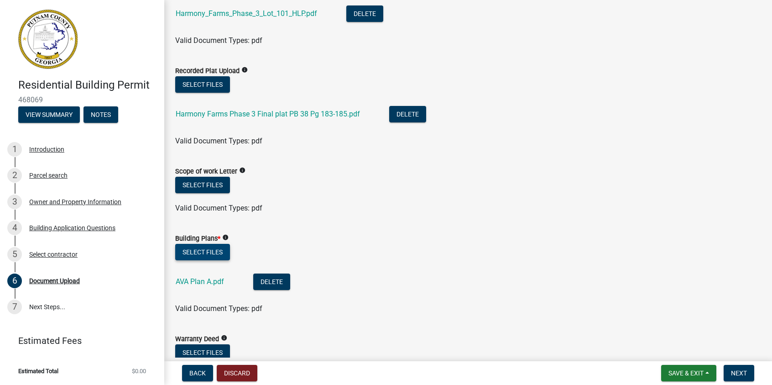
scroll to position [411, 0]
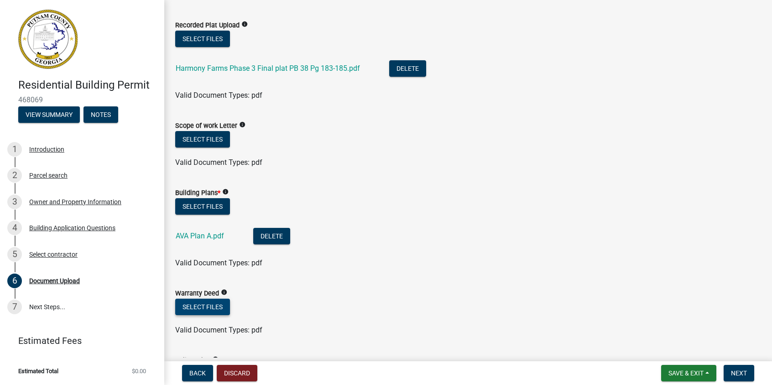
click at [195, 306] on button "Select files" at bounding box center [202, 306] width 55 height 16
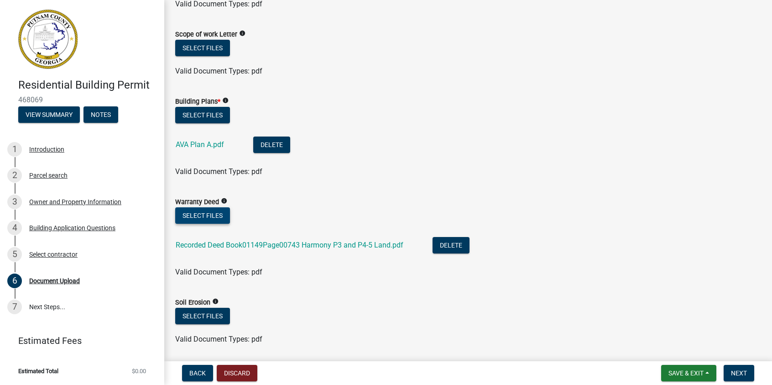
scroll to position [548, 0]
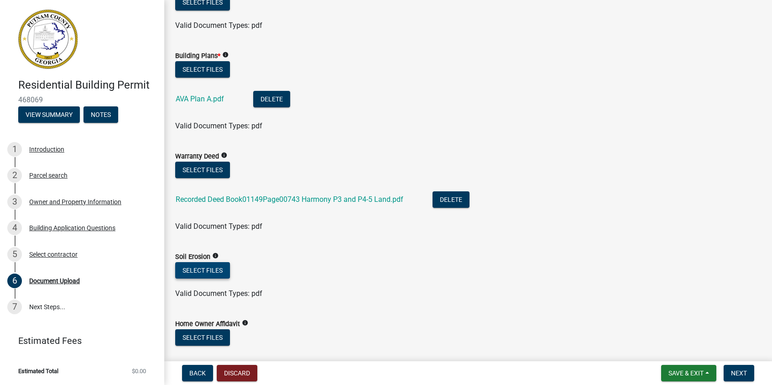
click at [206, 266] on button "Select files" at bounding box center [202, 270] width 55 height 16
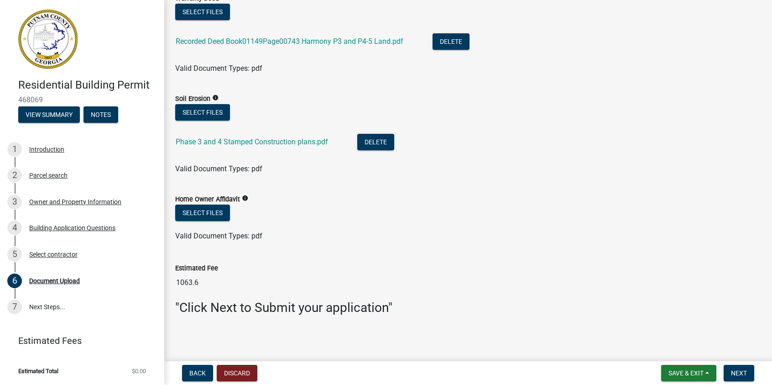
scroll to position [569, 0]
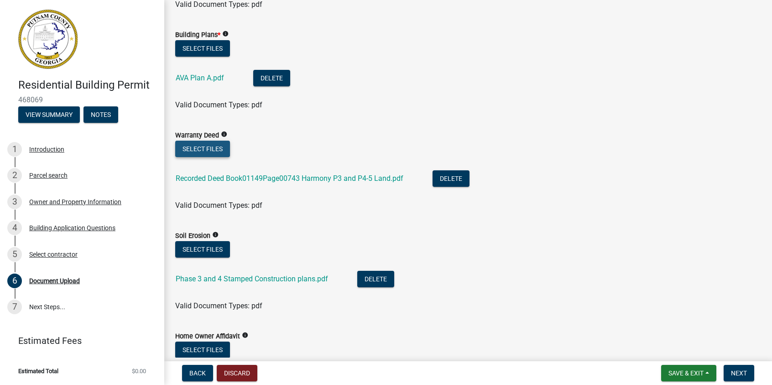
click at [195, 147] on button "Select files" at bounding box center [202, 149] width 55 height 16
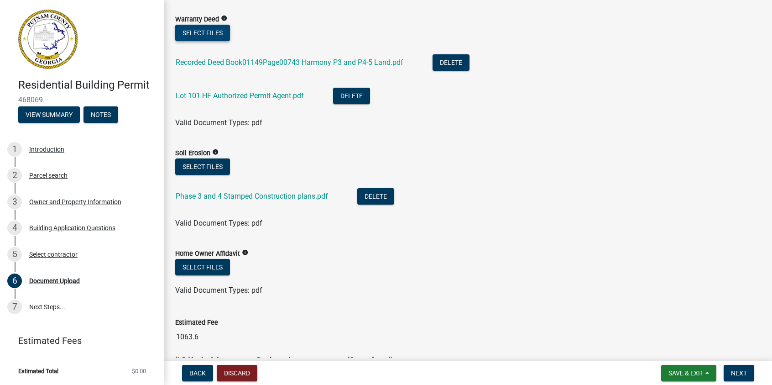
scroll to position [738, 0]
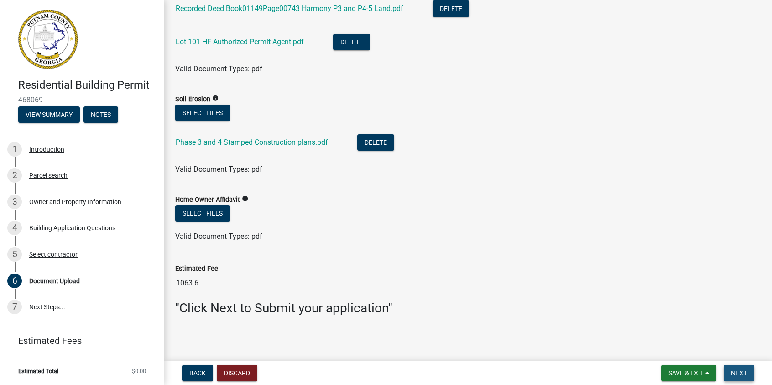
click at [736, 375] on span "Next" at bounding box center [739, 372] width 16 height 7
